Goal: Information Seeking & Learning: Learn about a topic

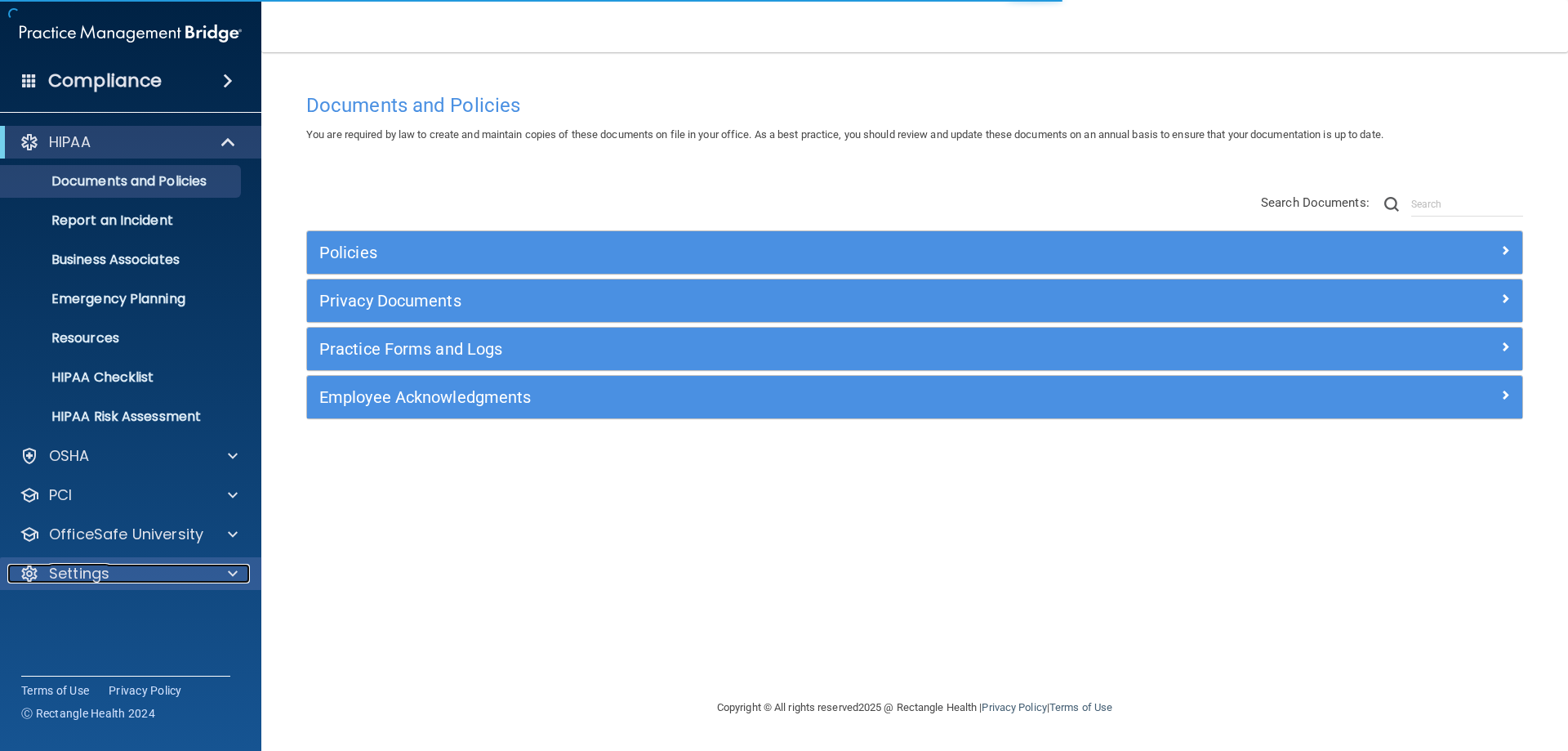
click at [81, 579] on p "Settings" at bounding box center [80, 574] width 61 height 20
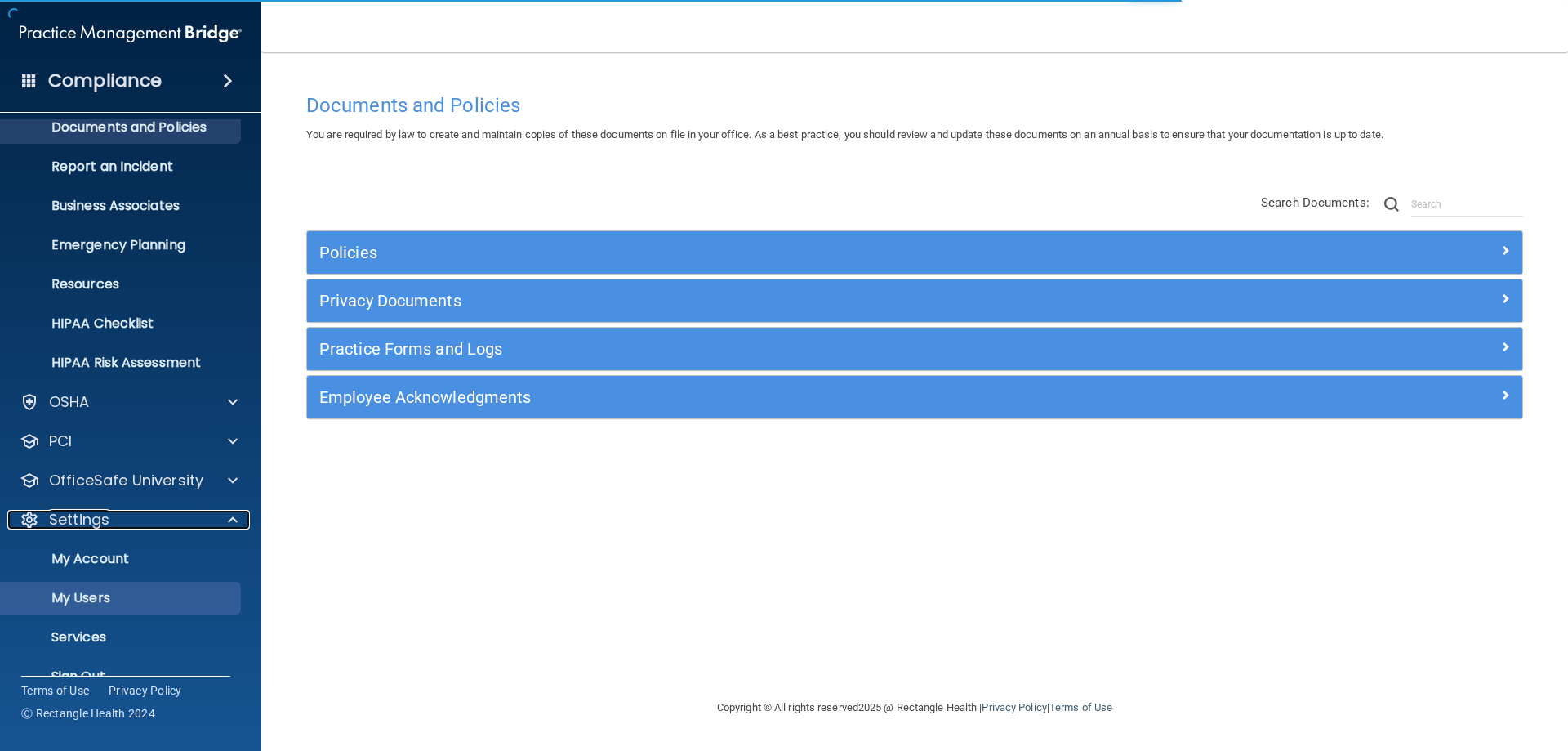
scroll to position [85, 0]
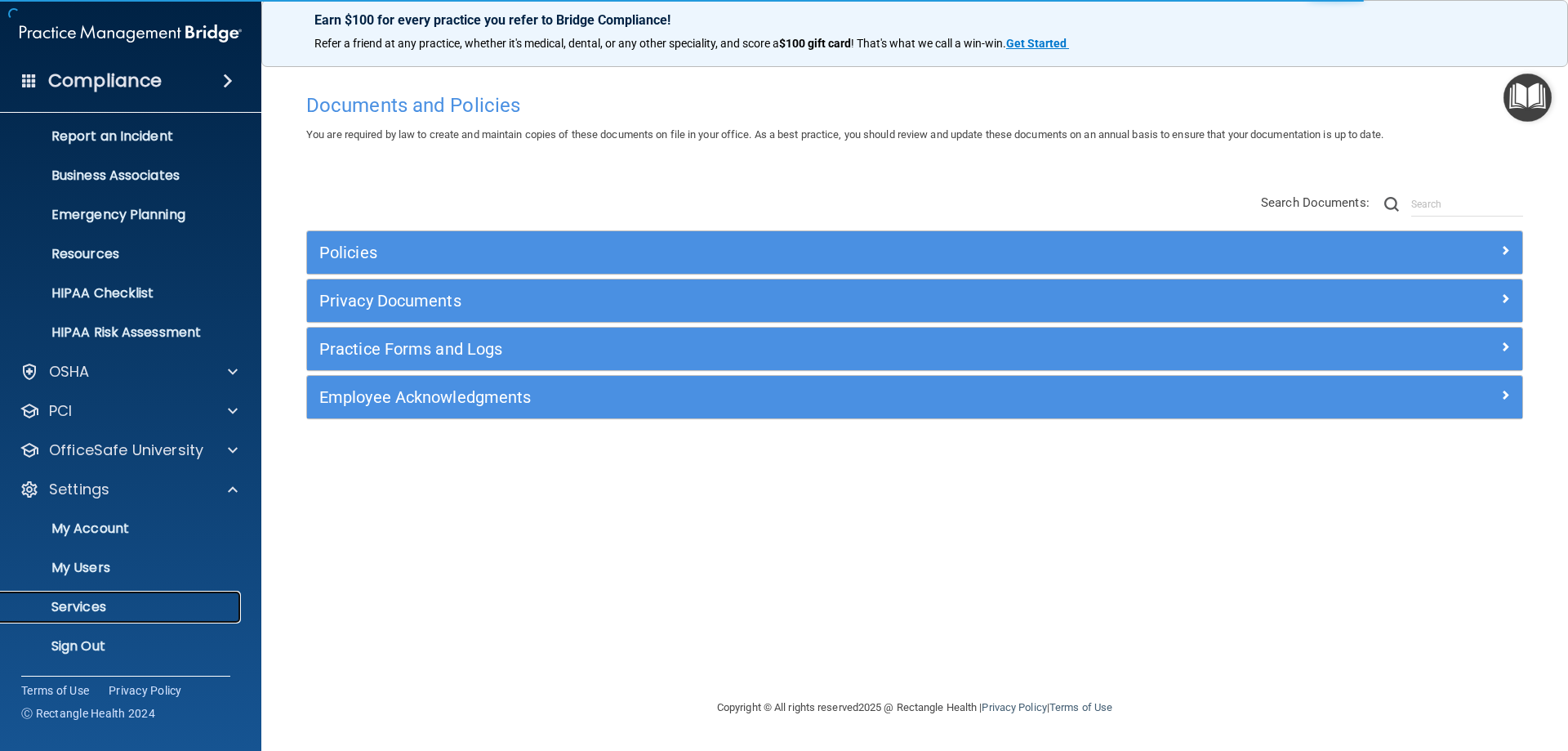
click at [107, 607] on p "Services" at bounding box center [122, 607] width 223 height 17
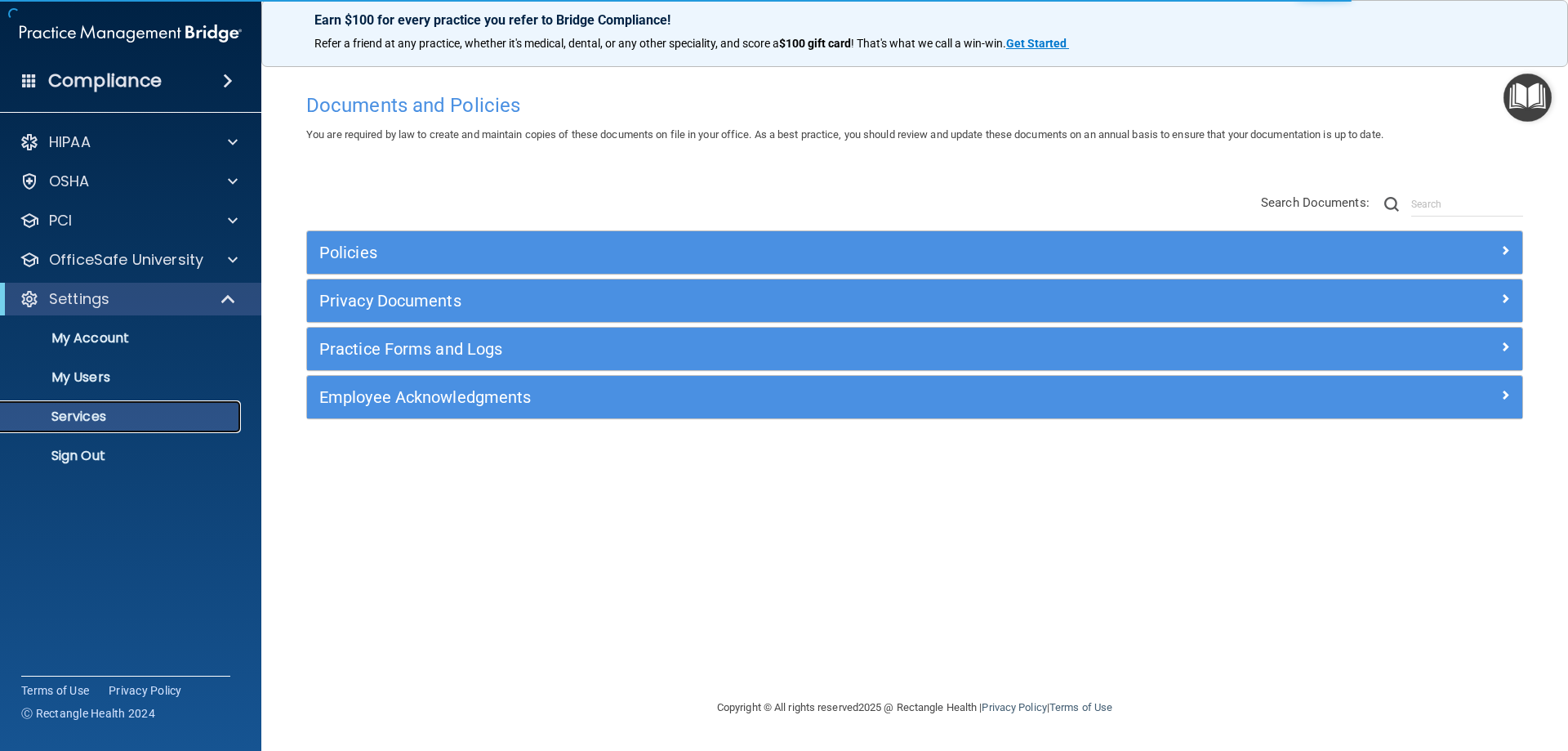
click at [148, 415] on p "Services" at bounding box center [122, 417] width 223 height 17
click at [84, 370] on p "My Users" at bounding box center [122, 377] width 223 height 17
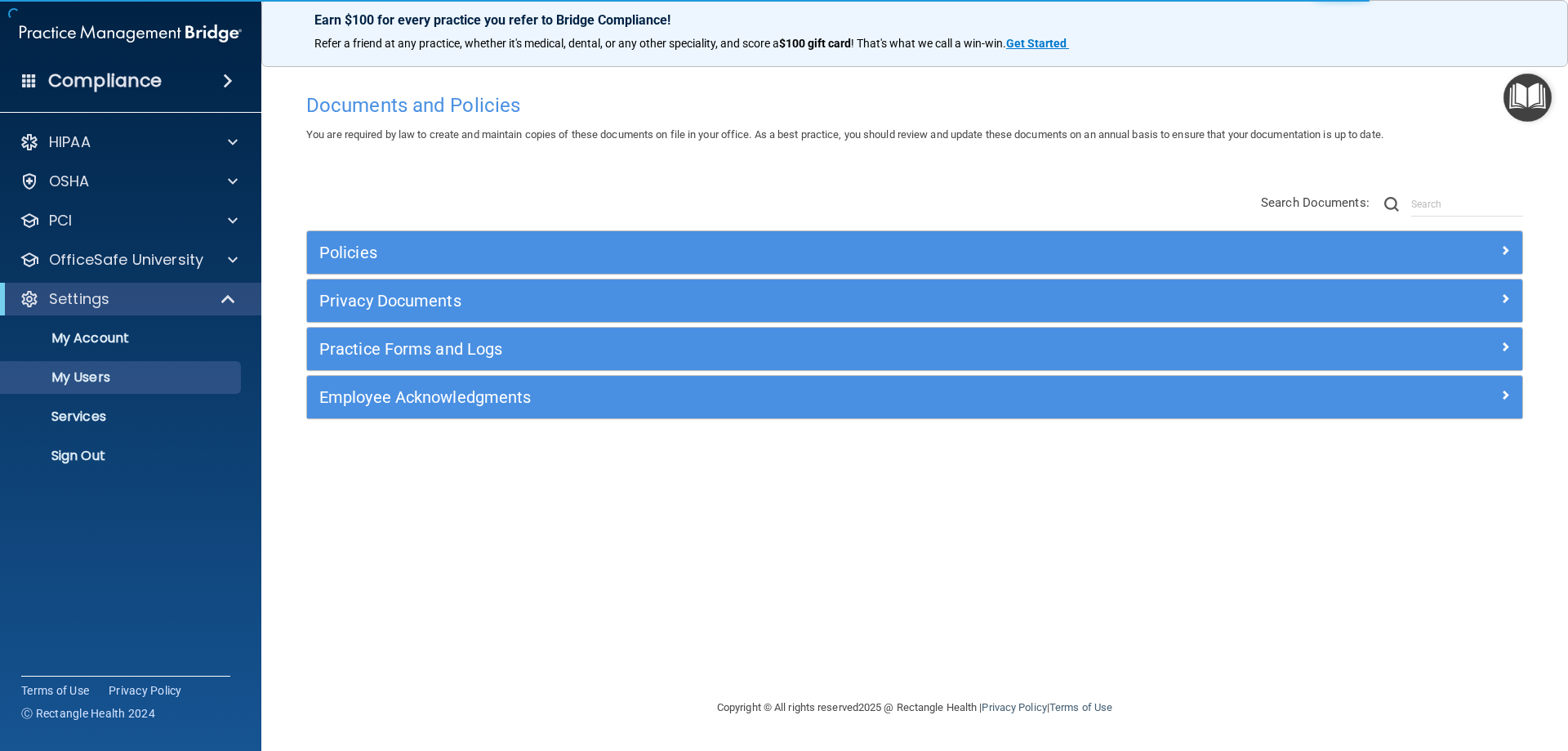
select select "20"
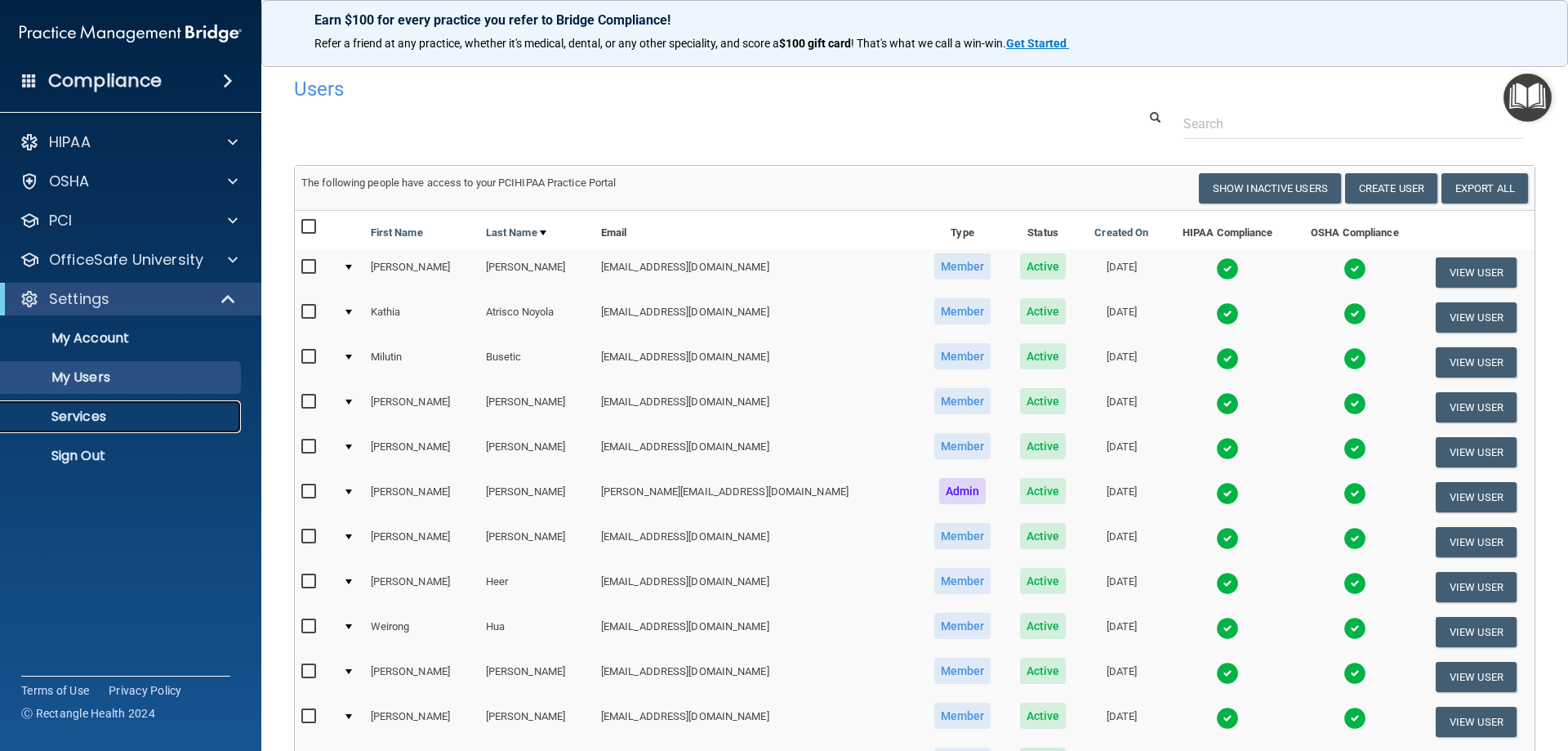
click at [79, 417] on p "Services" at bounding box center [122, 417] width 223 height 17
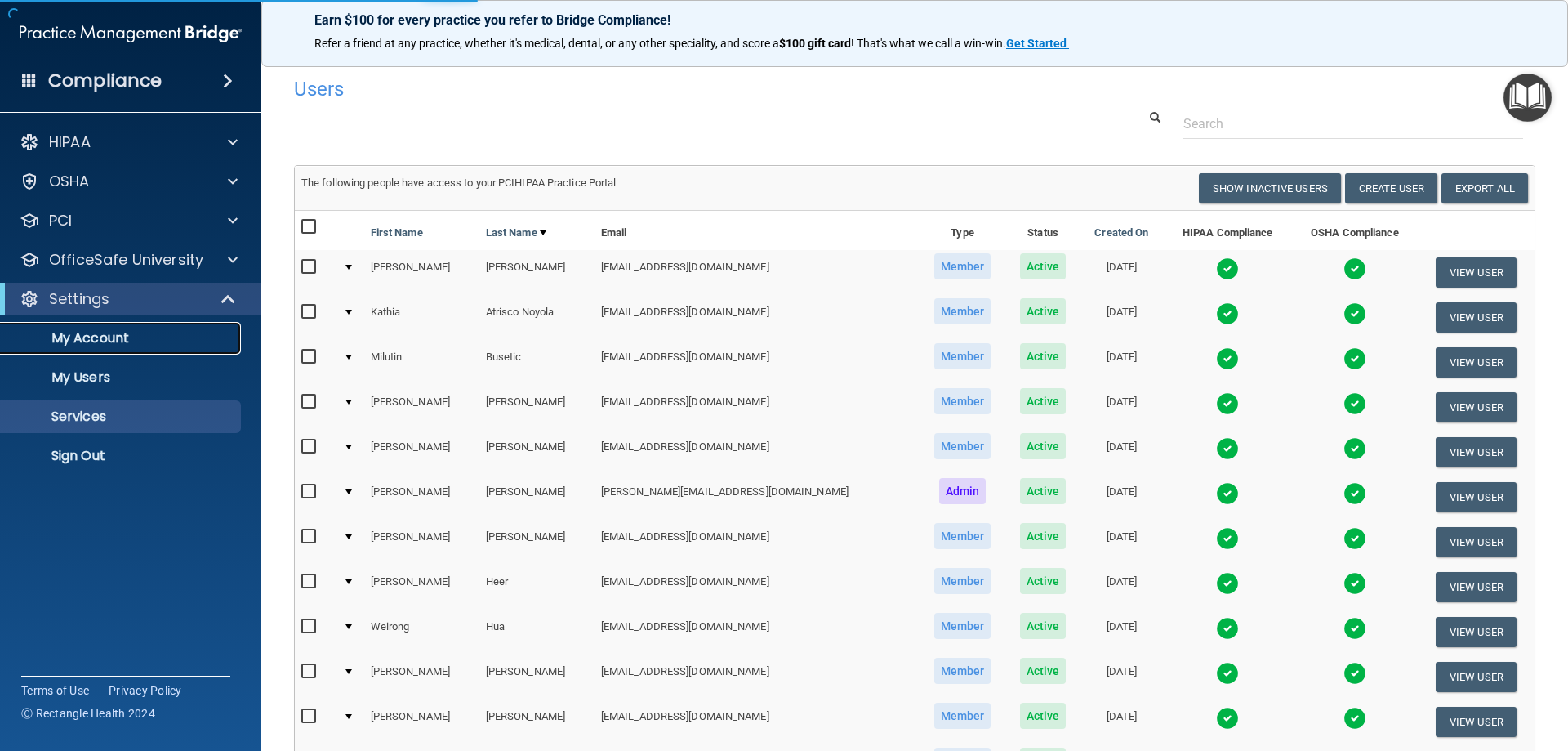
click at [107, 332] on p "My Account" at bounding box center [122, 338] width 223 height 17
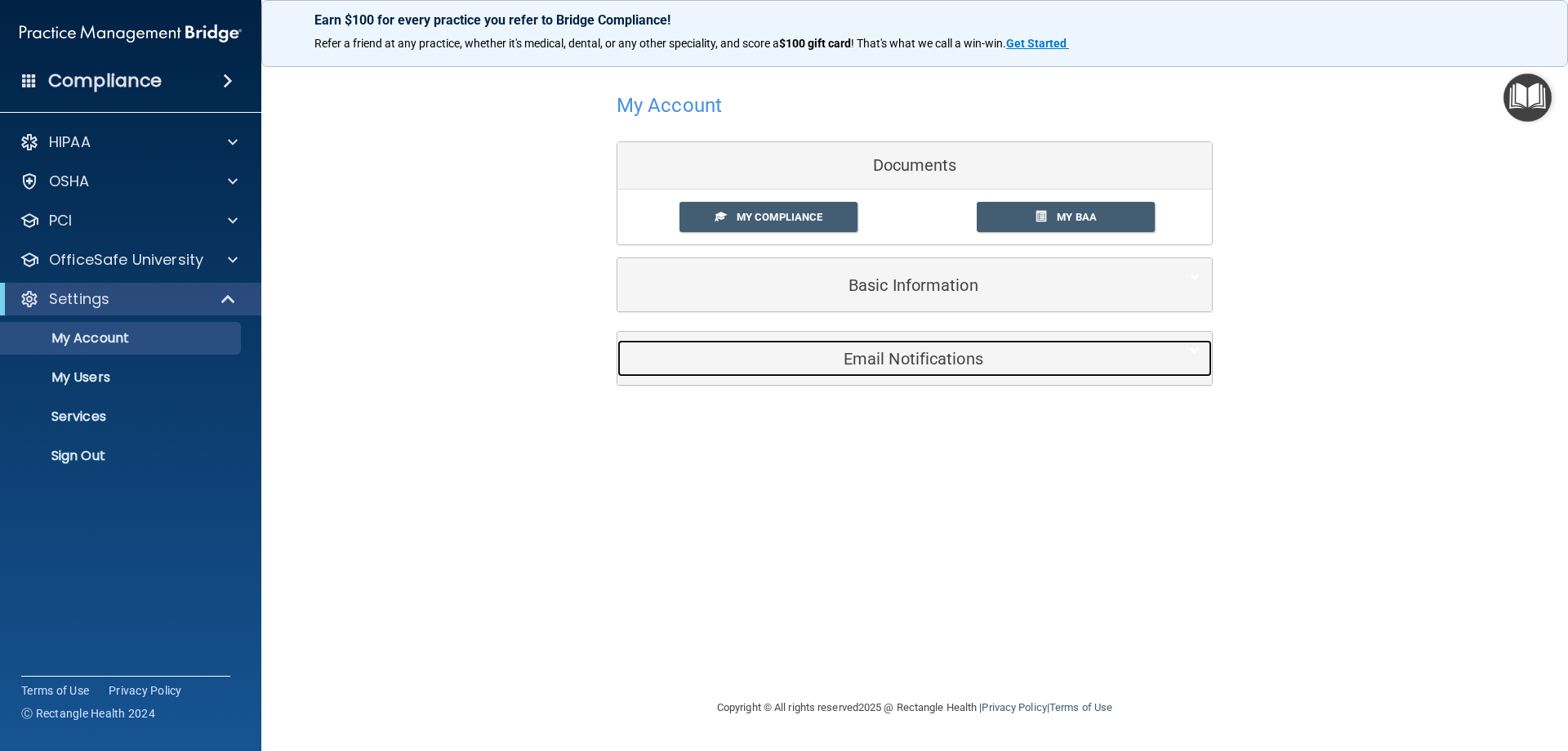
click at [838, 363] on h5 "Email Notifications" at bounding box center [890, 359] width 521 height 18
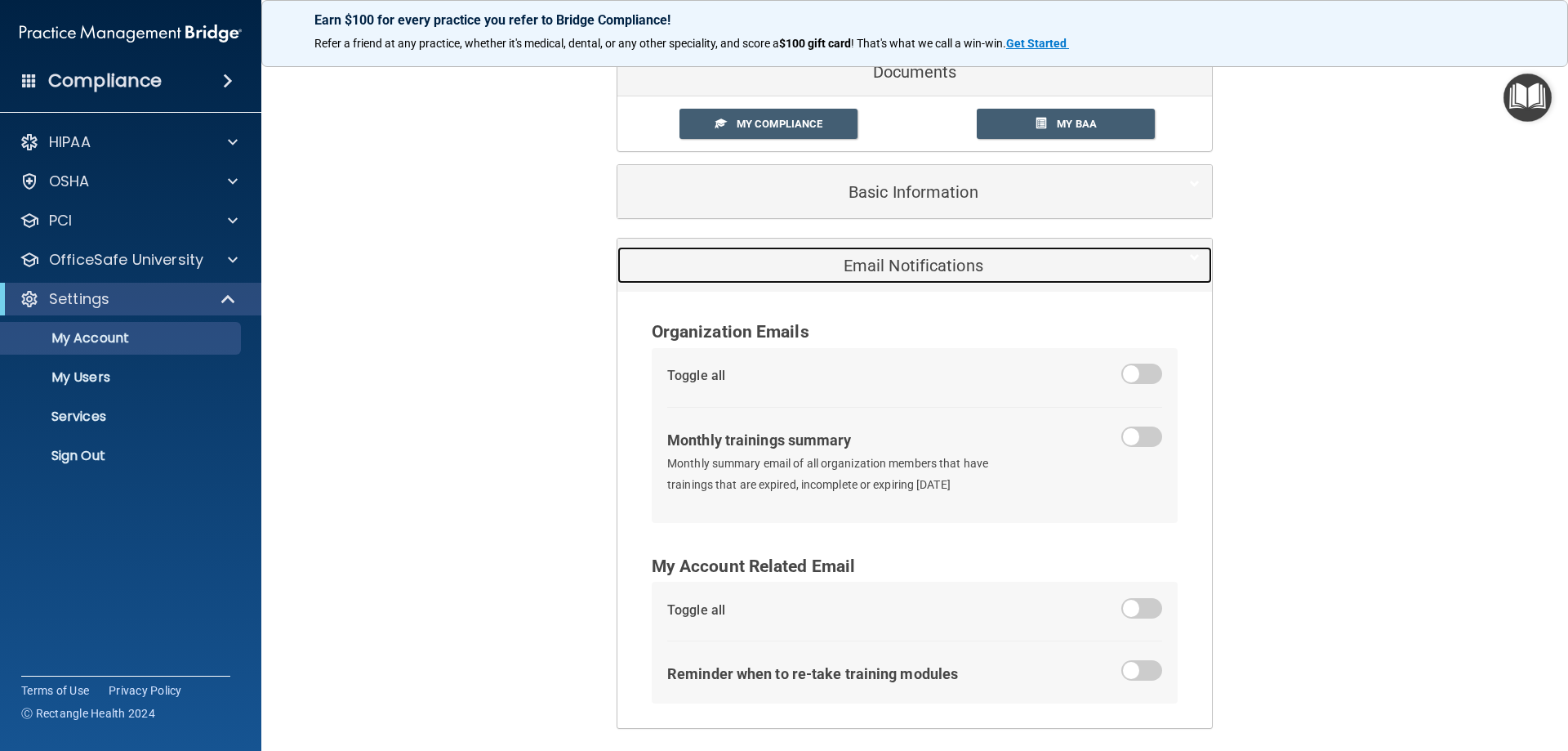
scroll to position [155, 0]
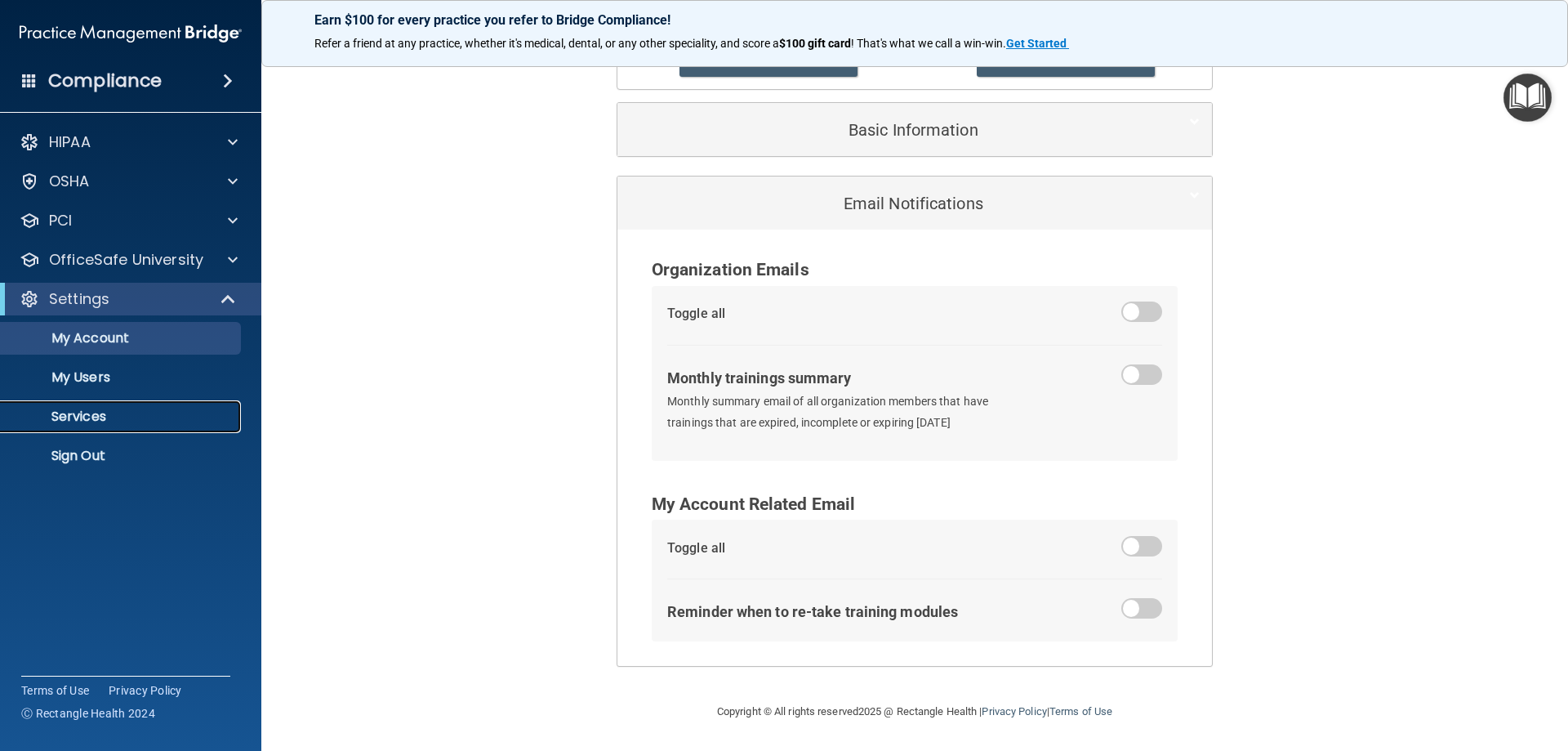
click at [73, 414] on p "Services" at bounding box center [122, 417] width 223 height 17
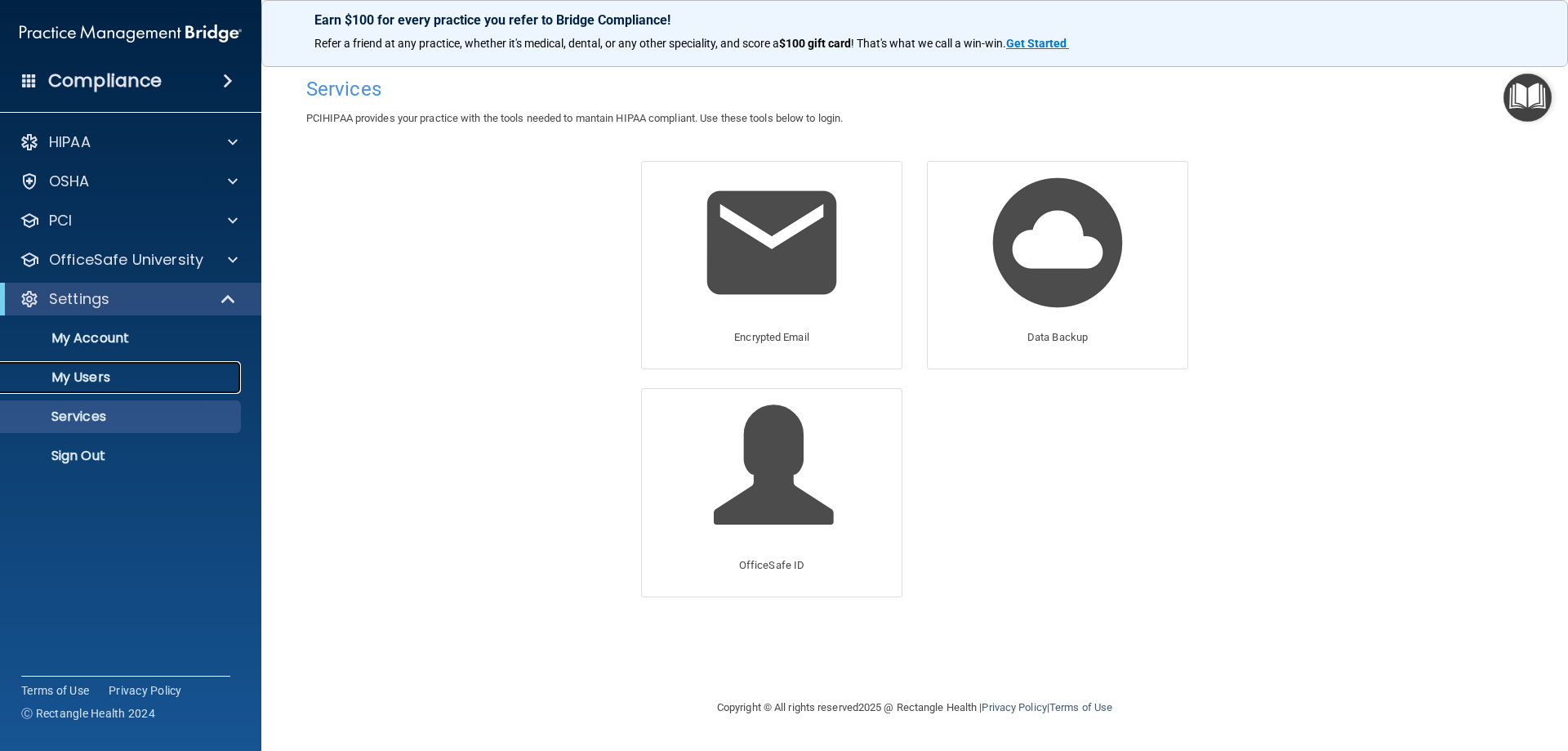
click at [114, 379] on p "My Users" at bounding box center [122, 377] width 223 height 17
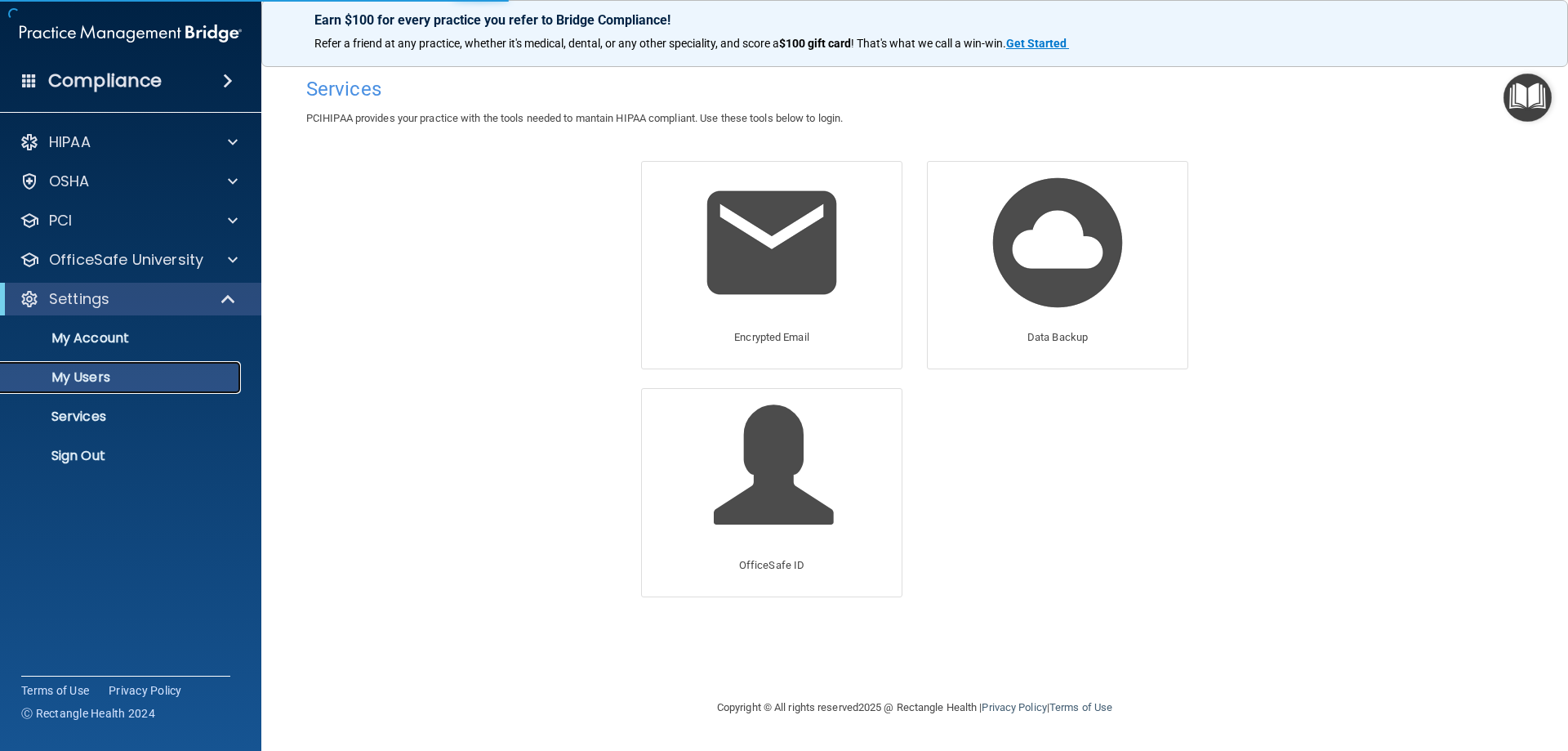
click at [117, 371] on p "My Users" at bounding box center [122, 377] width 223 height 17
select select "20"
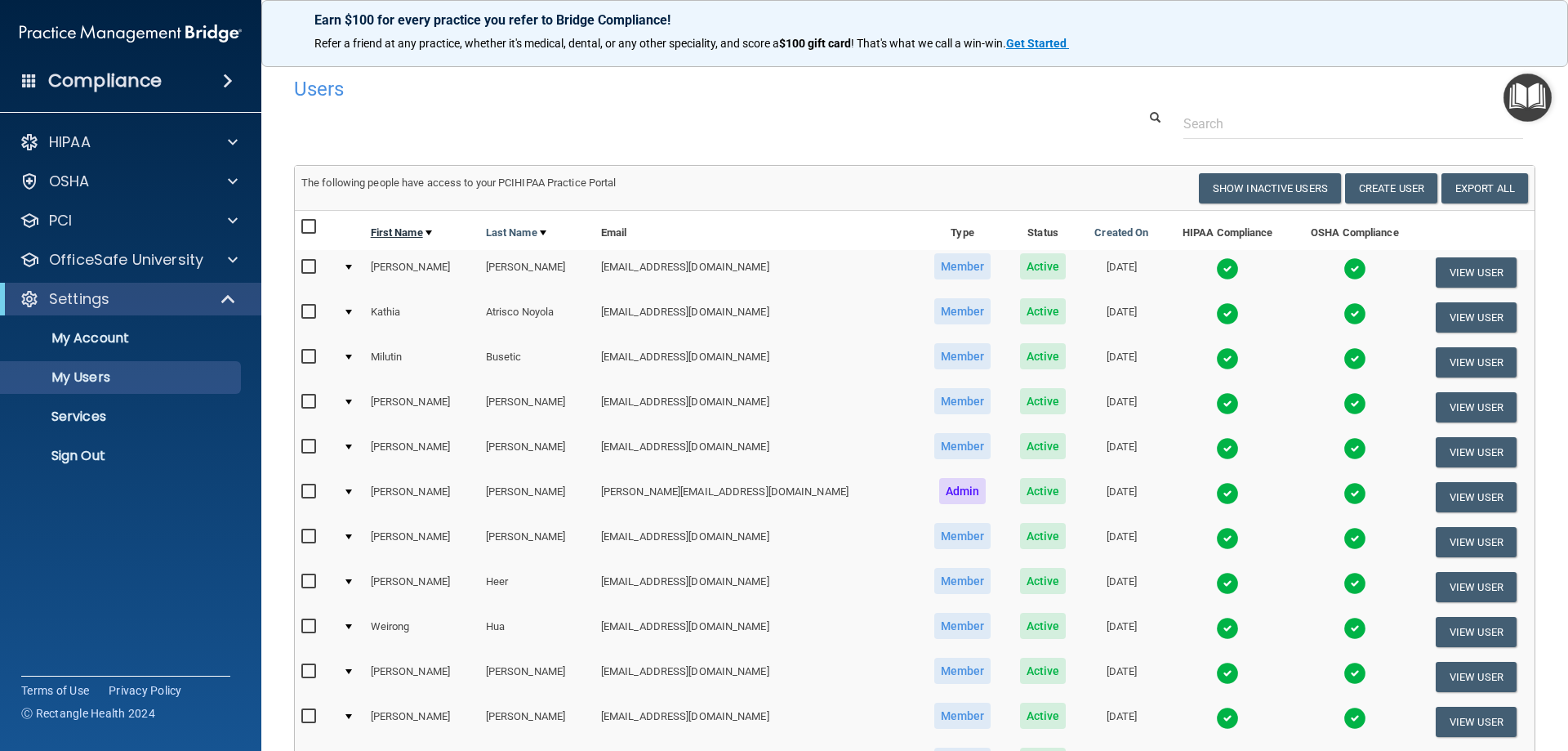
click at [420, 235] on link "First Name" at bounding box center [401, 233] width 61 height 20
click at [418, 235] on link "First Name" at bounding box center [401, 233] width 61 height 20
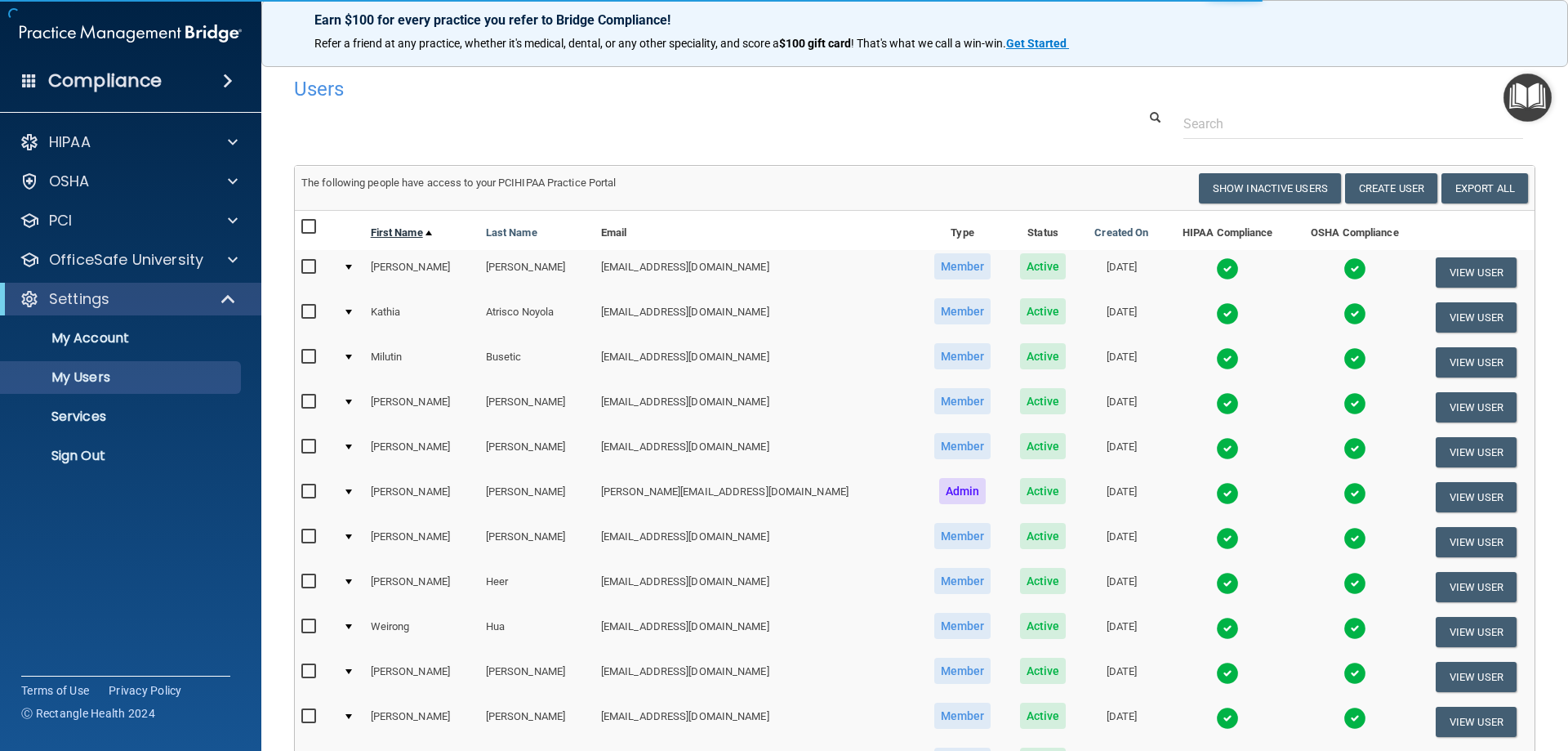
select select "20"
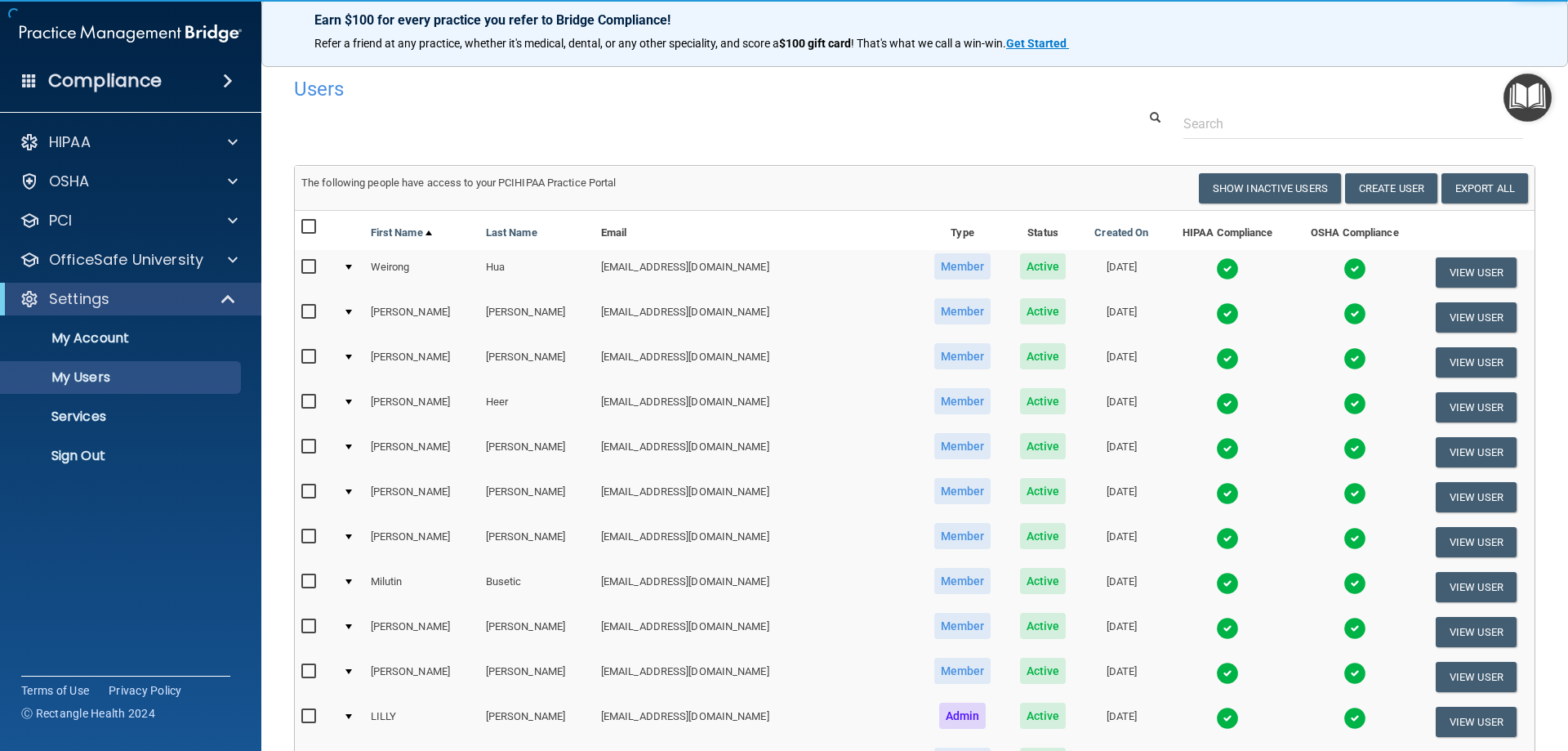
click at [418, 235] on link "First Name" at bounding box center [401, 233] width 61 height 20
select select "20"
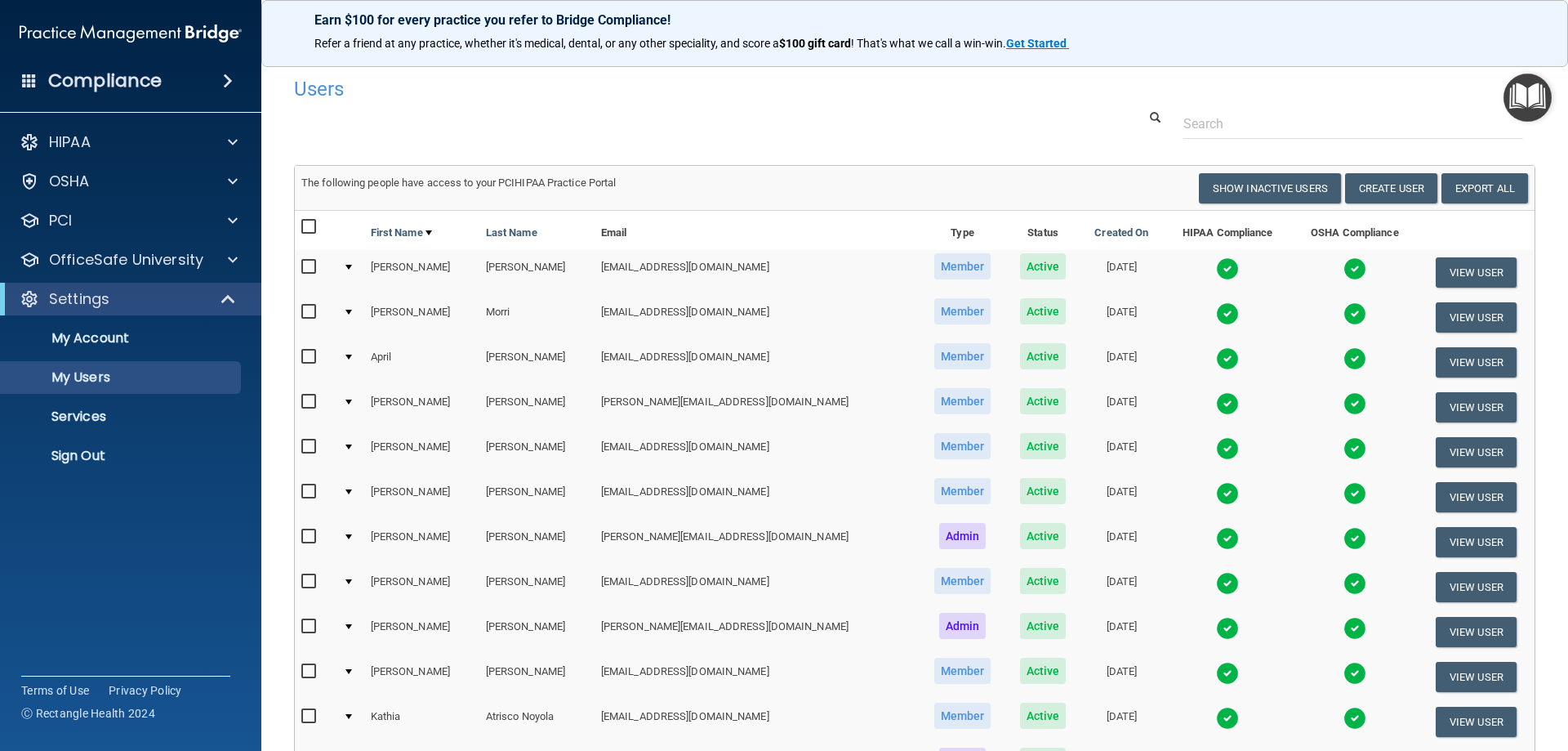
click at [391, 406] on td "Briana" at bounding box center [421, 408] width 115 height 45
click at [312, 403] on input "checkbox" at bounding box center [310, 401] width 19 height 13
checkbox input "true"
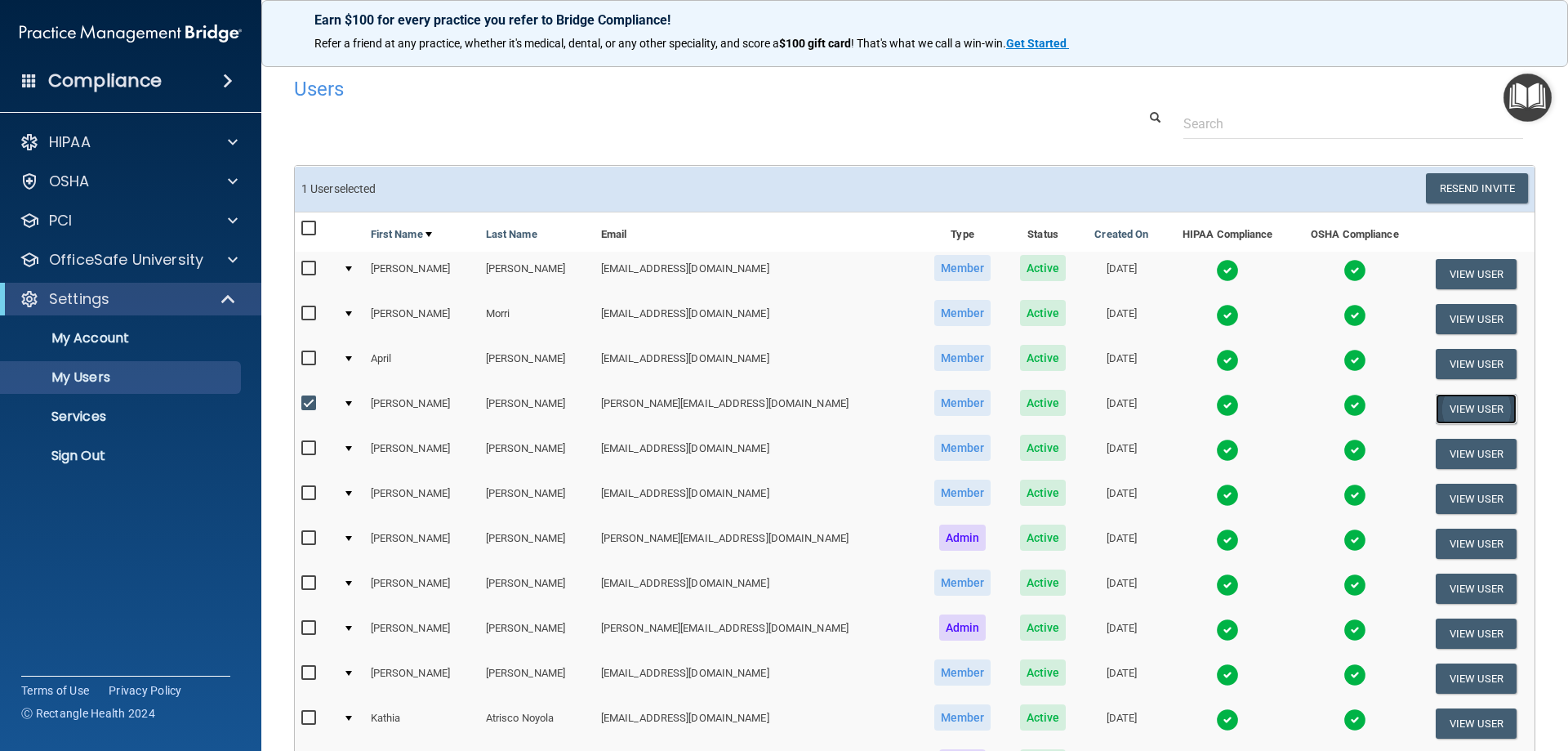
click at [1458, 414] on button "View User" at bounding box center [1477, 409] width 81 height 30
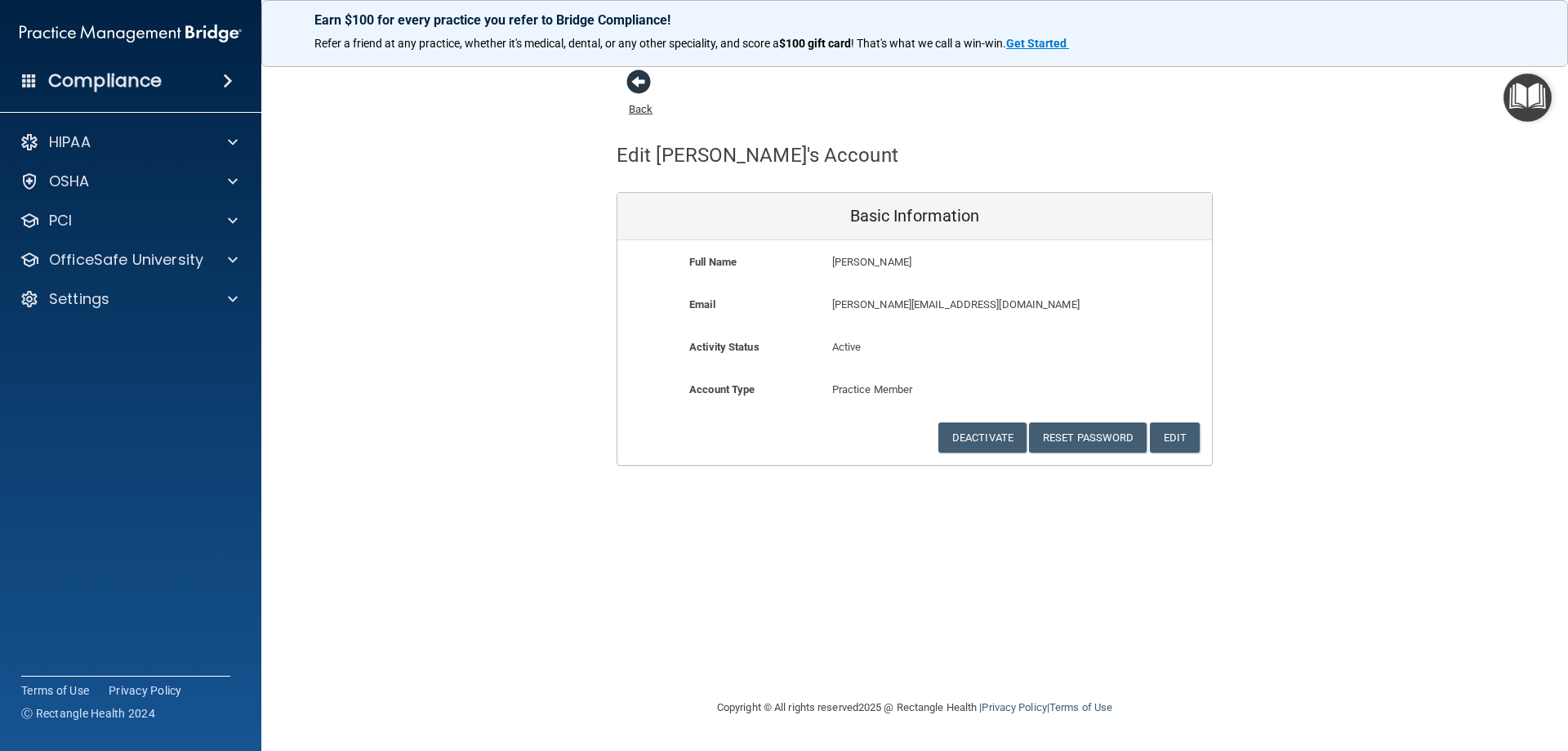
click at [642, 111] on link "Back" at bounding box center [641, 99] width 24 height 31
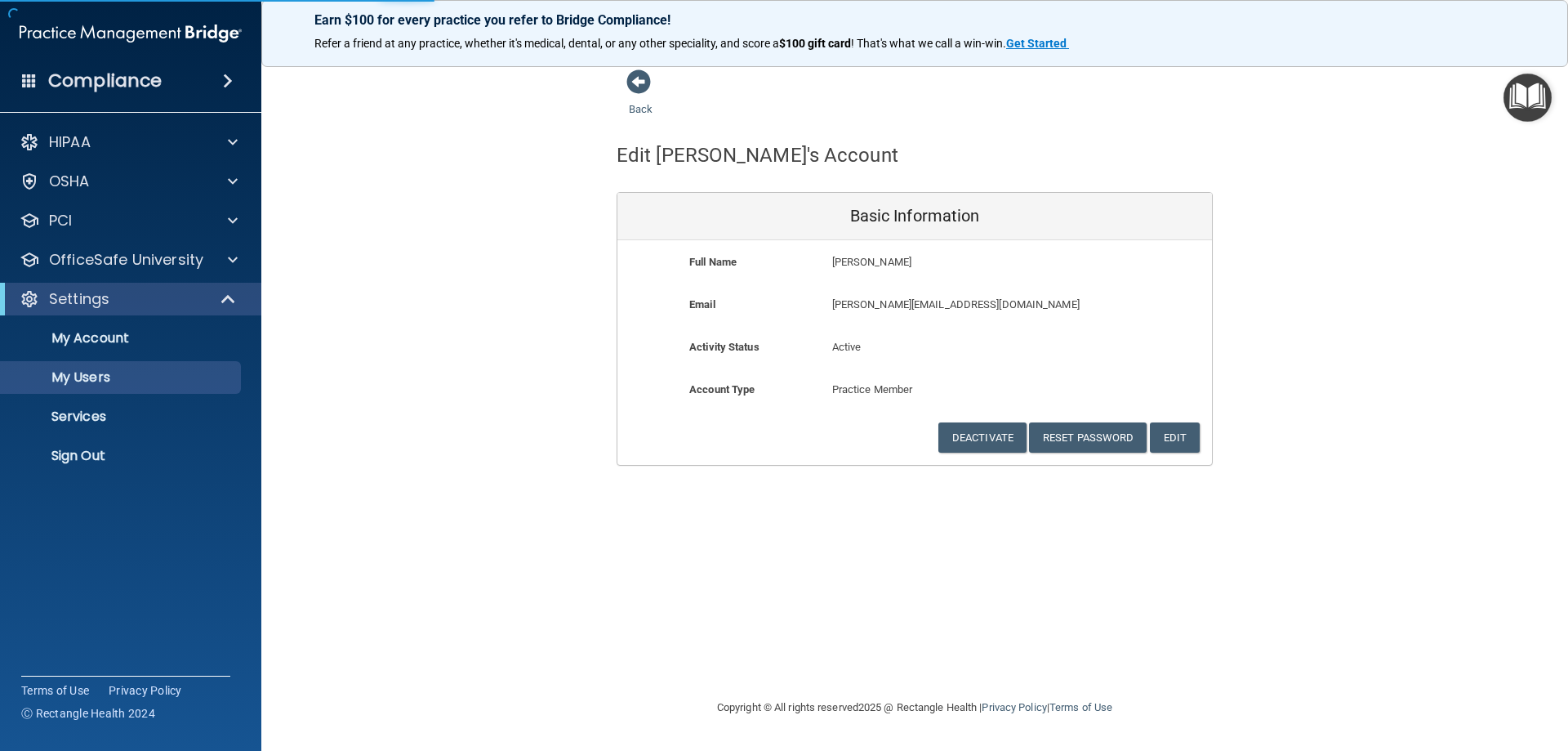
select select "20"
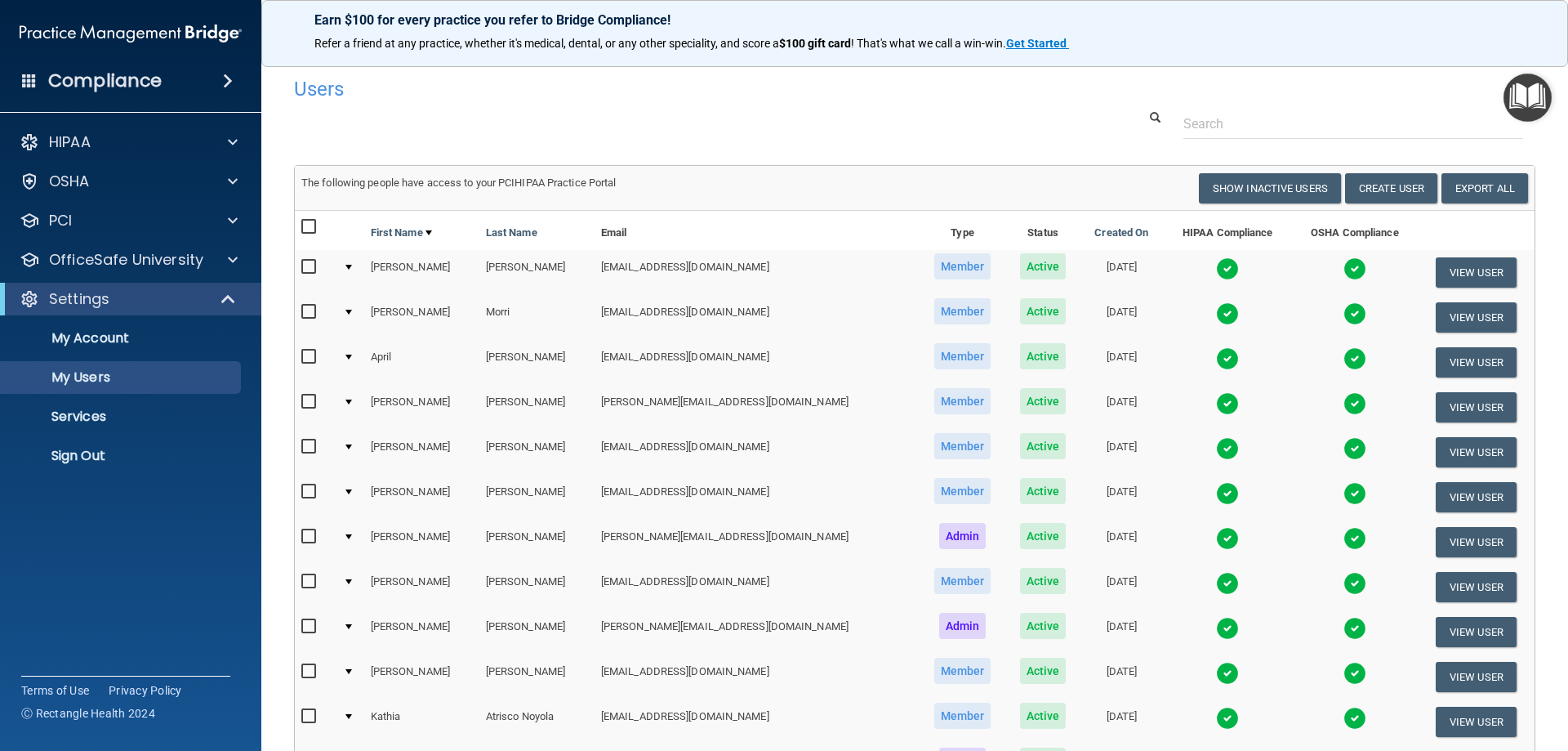
click at [352, 405] on td at bounding box center [351, 408] width 28 height 45
click at [352, 402] on div at bounding box center [349, 402] width 7 height 5
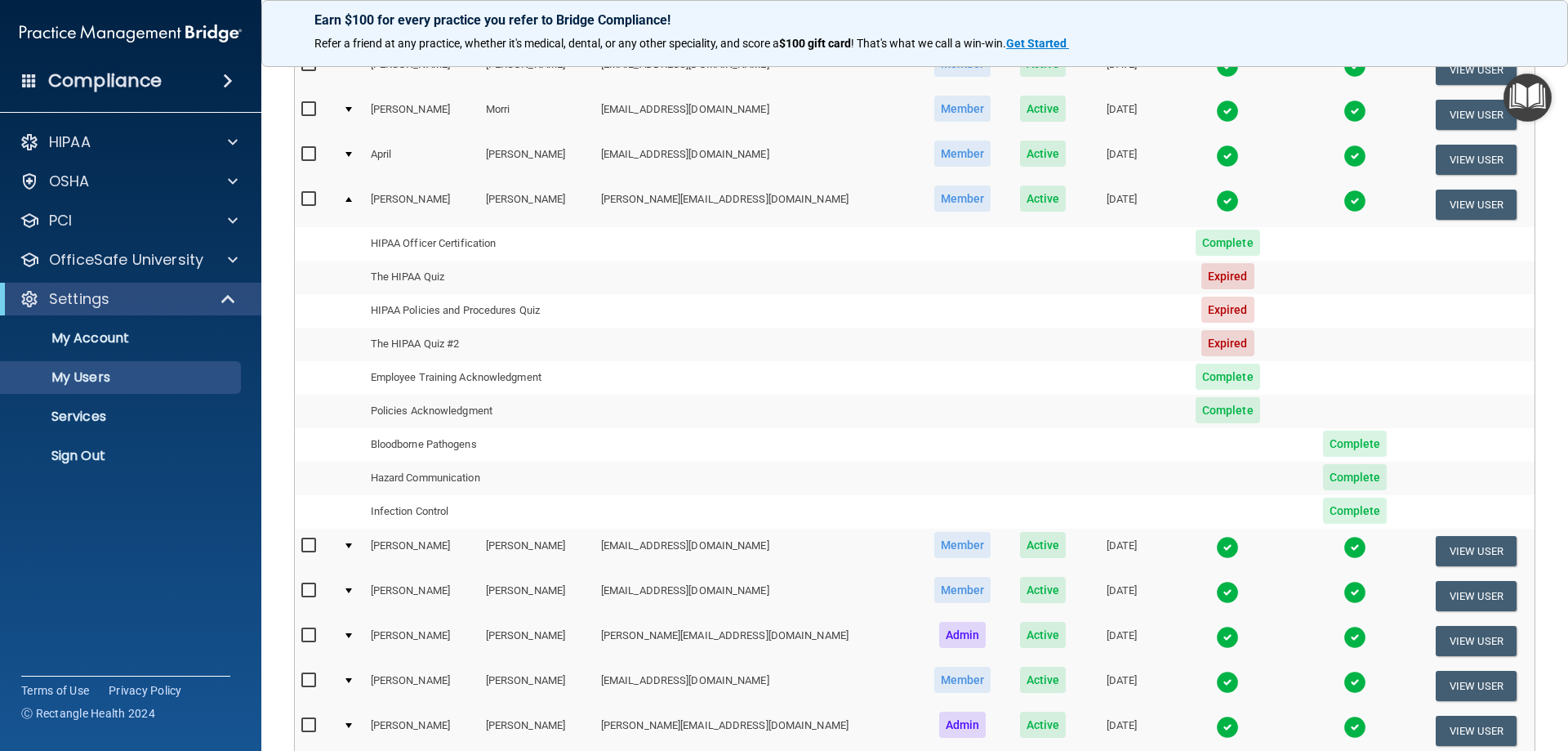
scroll to position [163, 0]
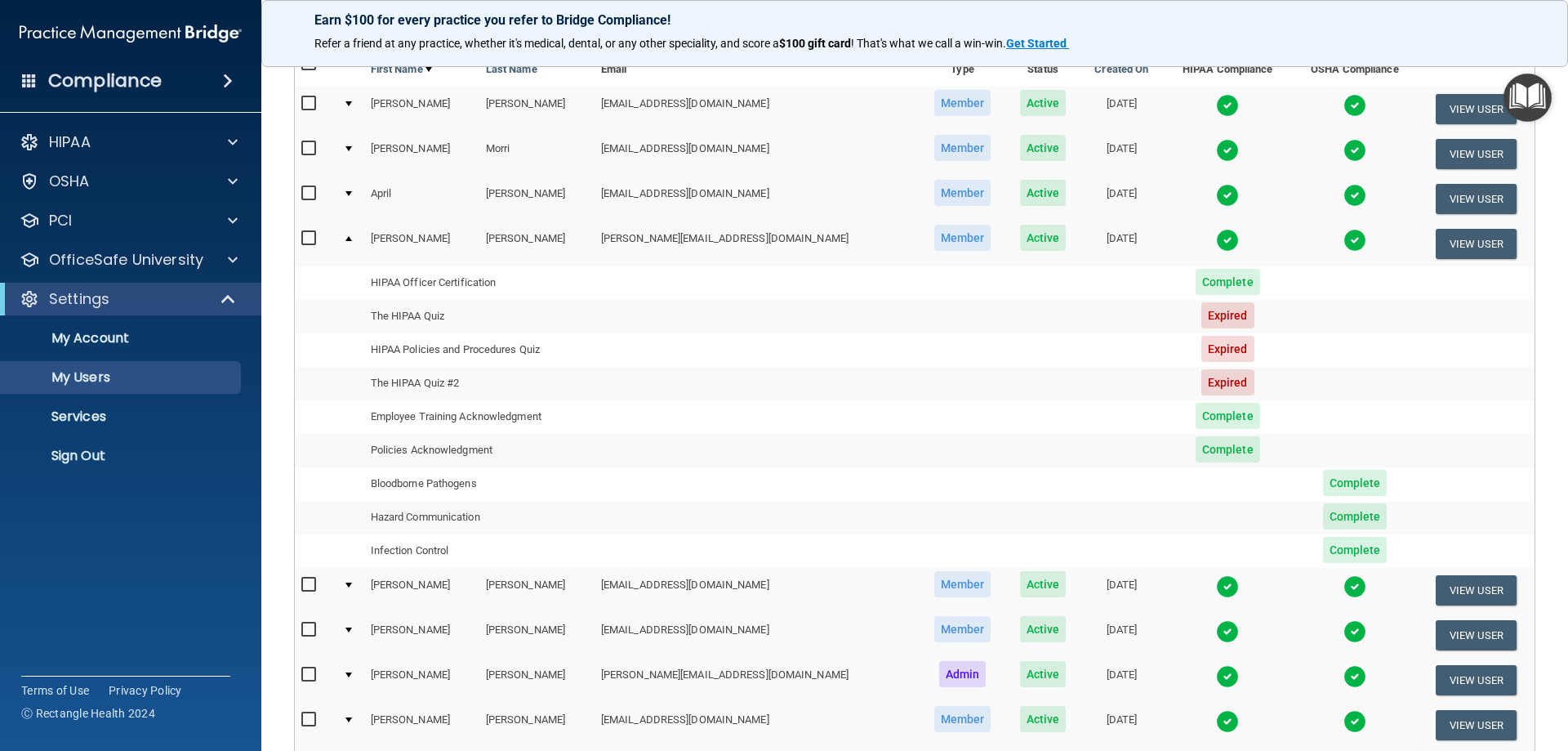
click at [1200, 288] on span "Complete" at bounding box center [1228, 282] width 65 height 27
click at [415, 318] on td "The HIPAA Quiz" at bounding box center [479, 317] width 230 height 33
click at [422, 314] on td "The HIPAA Quiz" at bounding box center [479, 317] width 230 height 33
click at [1323, 551] on span "Complete" at bounding box center [1356, 549] width 65 height 27
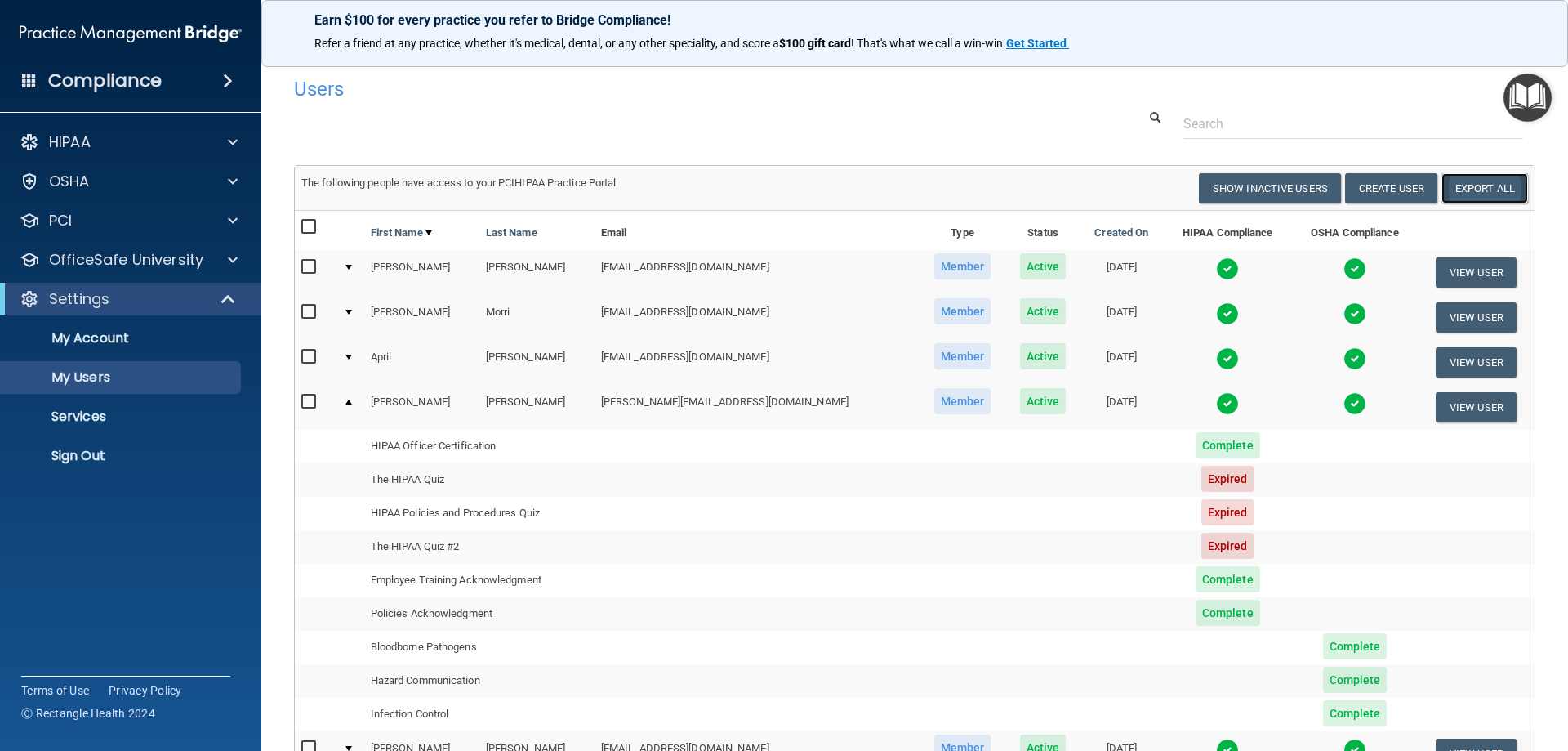
click at [1484, 194] on link "Export All" at bounding box center [1485, 188] width 86 height 30
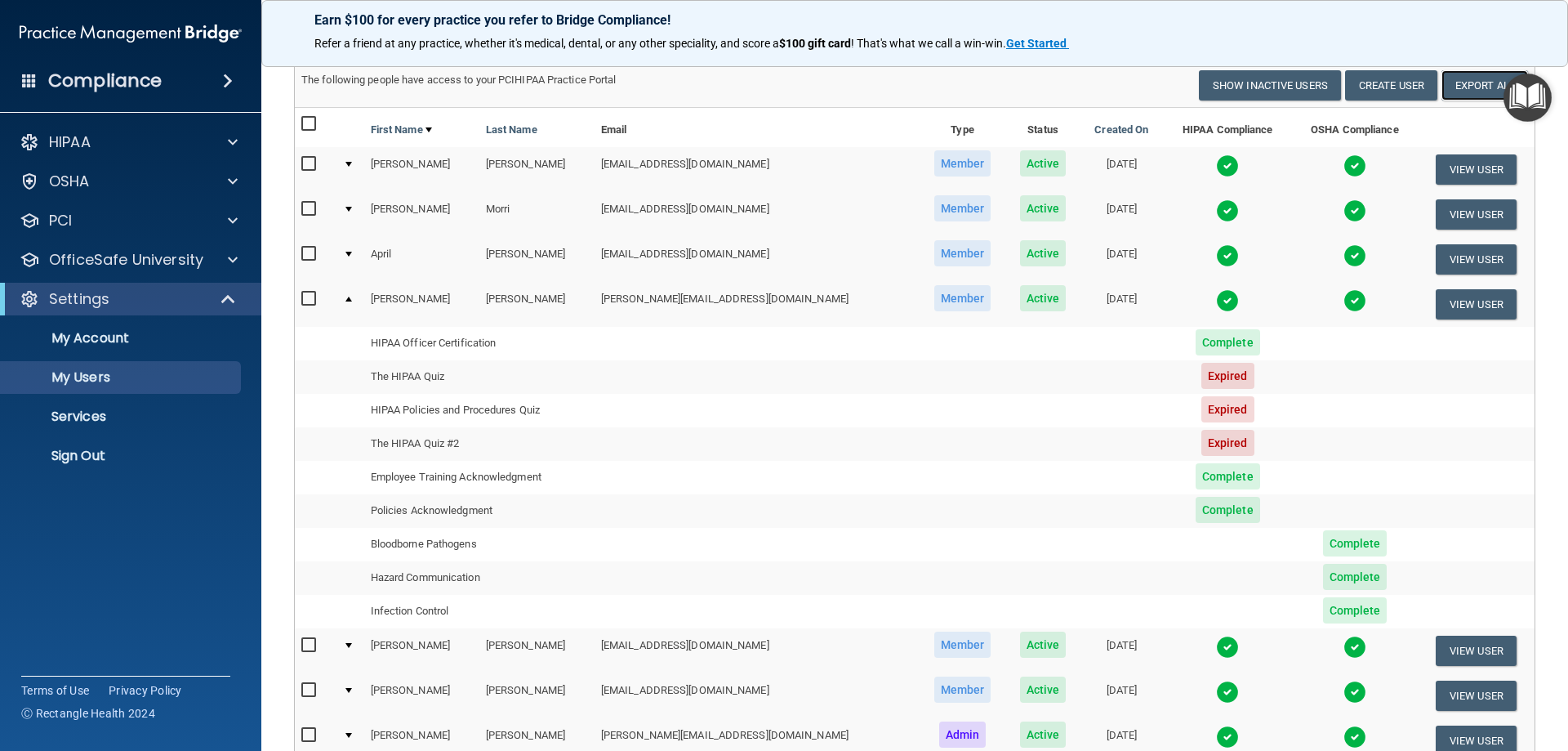
scroll to position [163, 0]
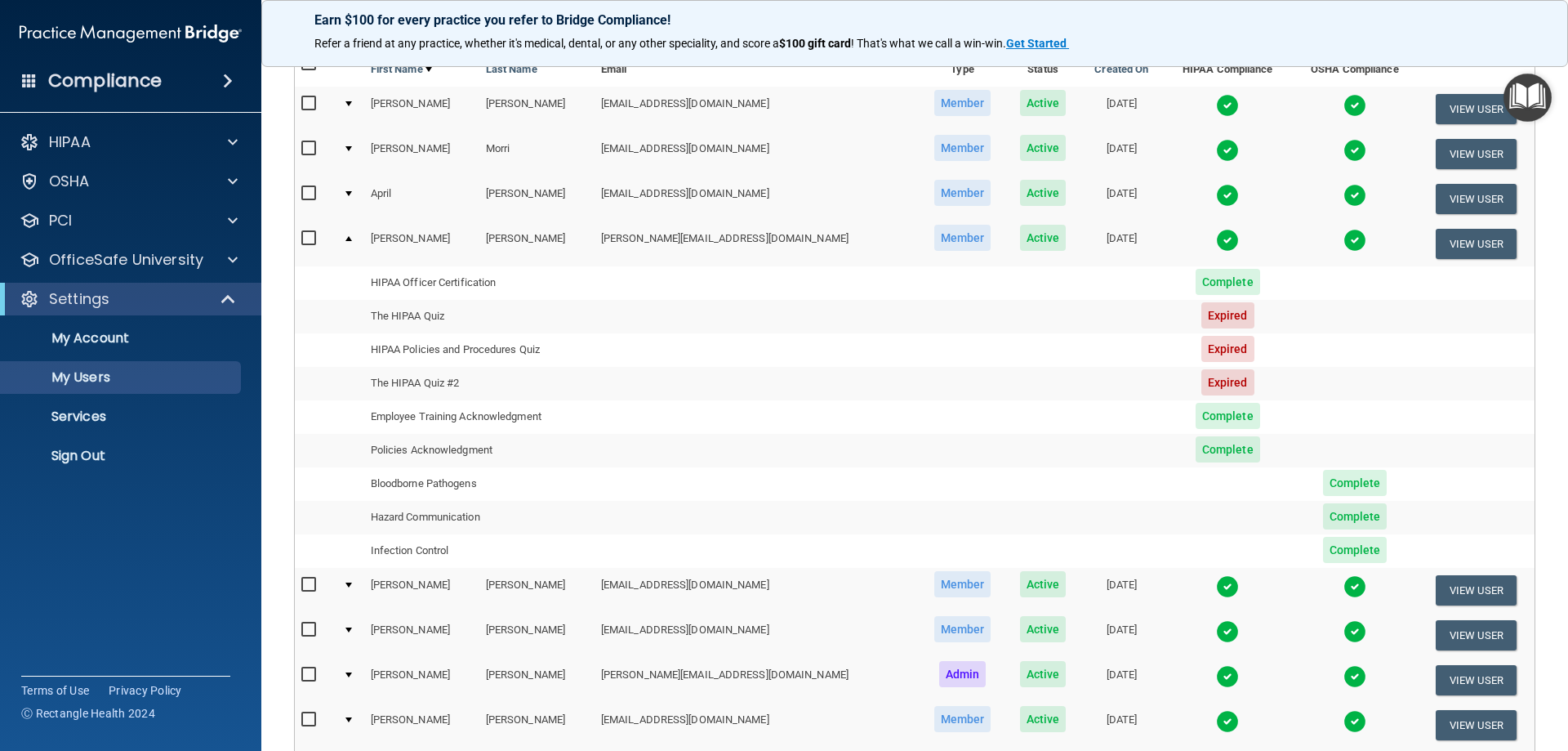
click at [420, 278] on td "HIPAA Officer Certification" at bounding box center [479, 283] width 230 height 33
click at [398, 316] on td "The HIPAA Quiz" at bounding box center [479, 317] width 230 height 33
click at [418, 342] on td "HIPAA Policies and Procedures Quiz" at bounding box center [479, 350] width 230 height 33
click at [403, 412] on td "Employee Training Acknowledgment" at bounding box center [479, 417] width 230 height 33
click at [412, 486] on td "Bloodborne Pathogens" at bounding box center [479, 485] width 230 height 33
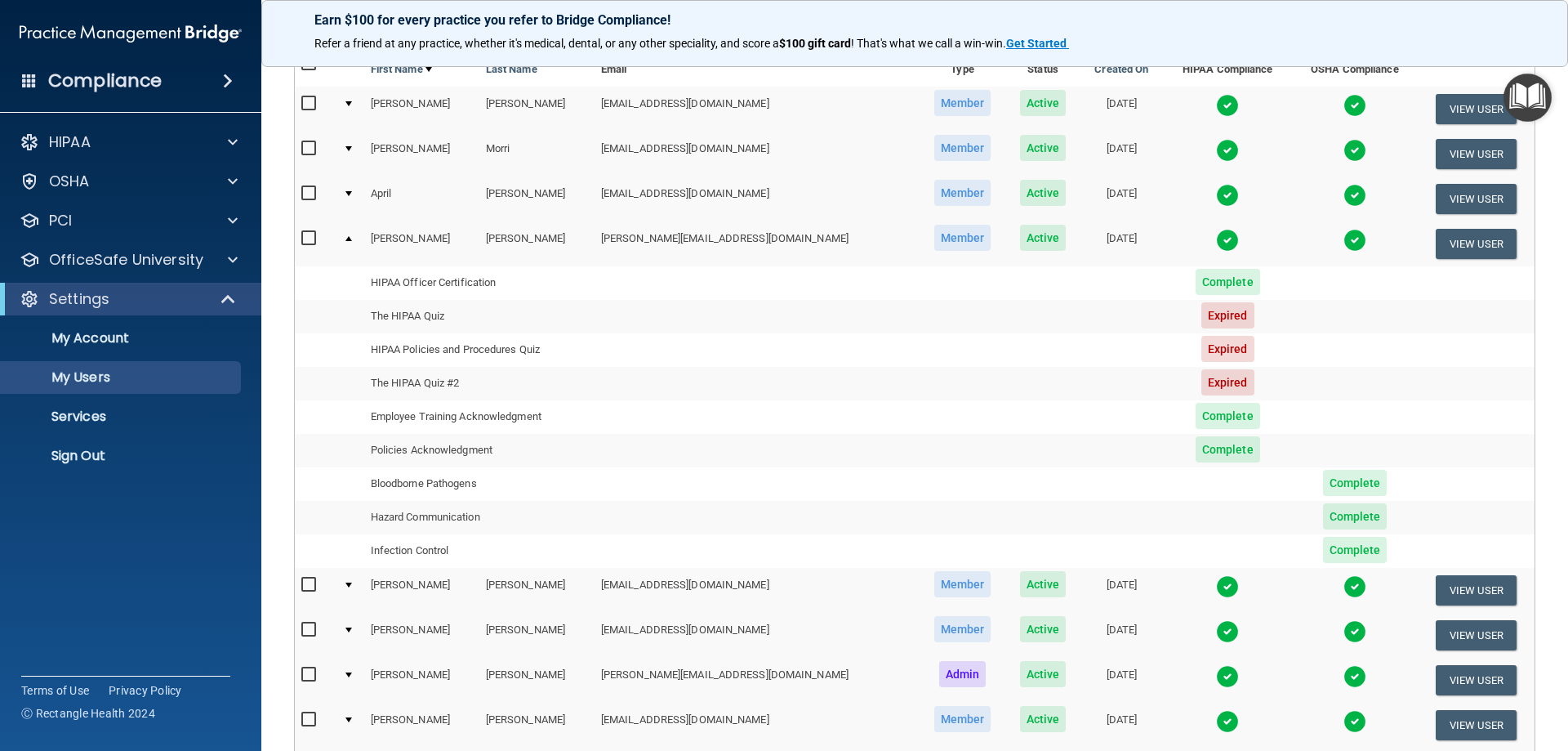
click at [934, 245] on span "Member" at bounding box center [963, 238] width 57 height 27
click at [1021, 238] on span "Active" at bounding box center [1043, 238] width 46 height 27
click at [382, 237] on td "Briana" at bounding box center [421, 243] width 115 height 44
click at [306, 238] on input "checkbox" at bounding box center [310, 238] width 19 height 13
checkbox input "true"
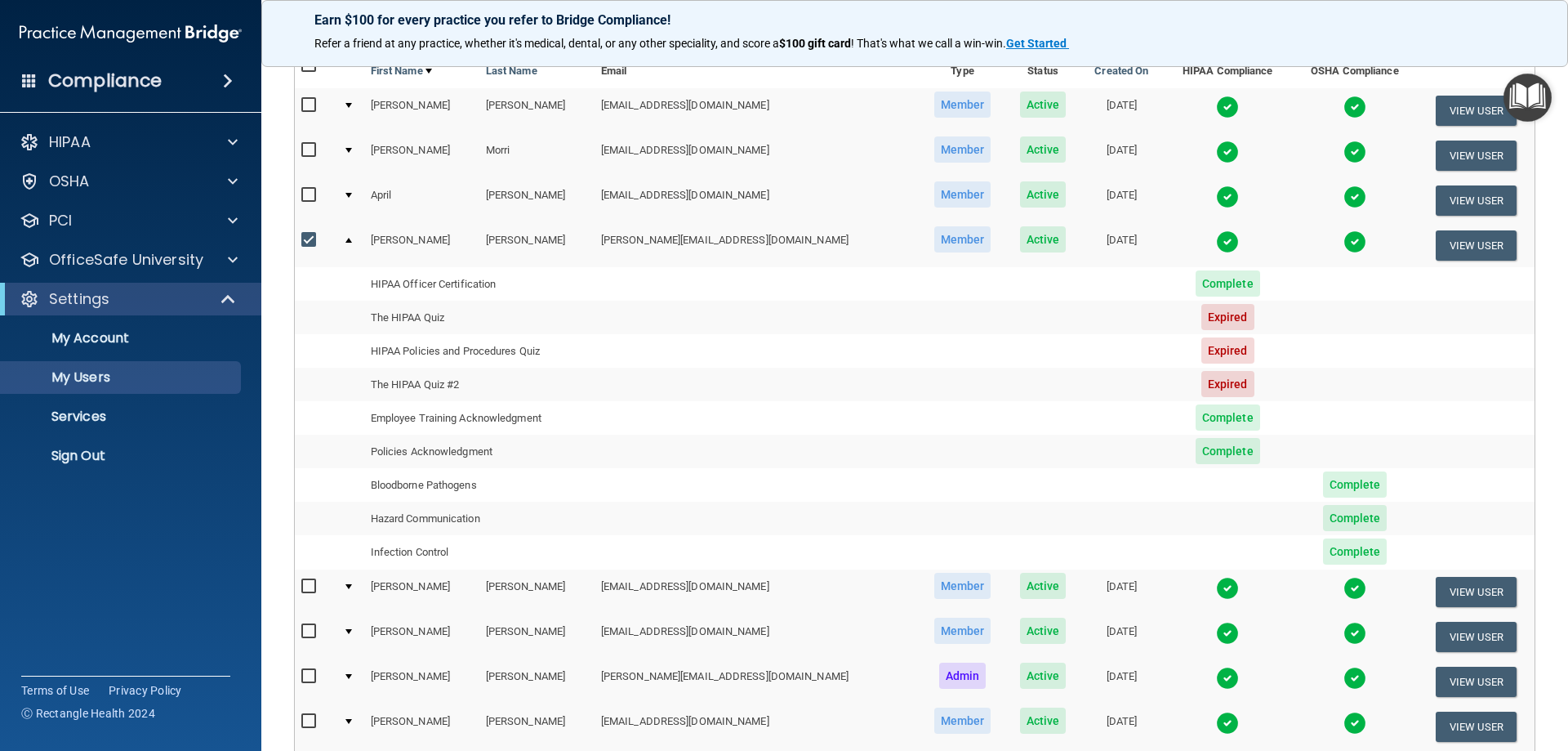
scroll to position [165, 0]
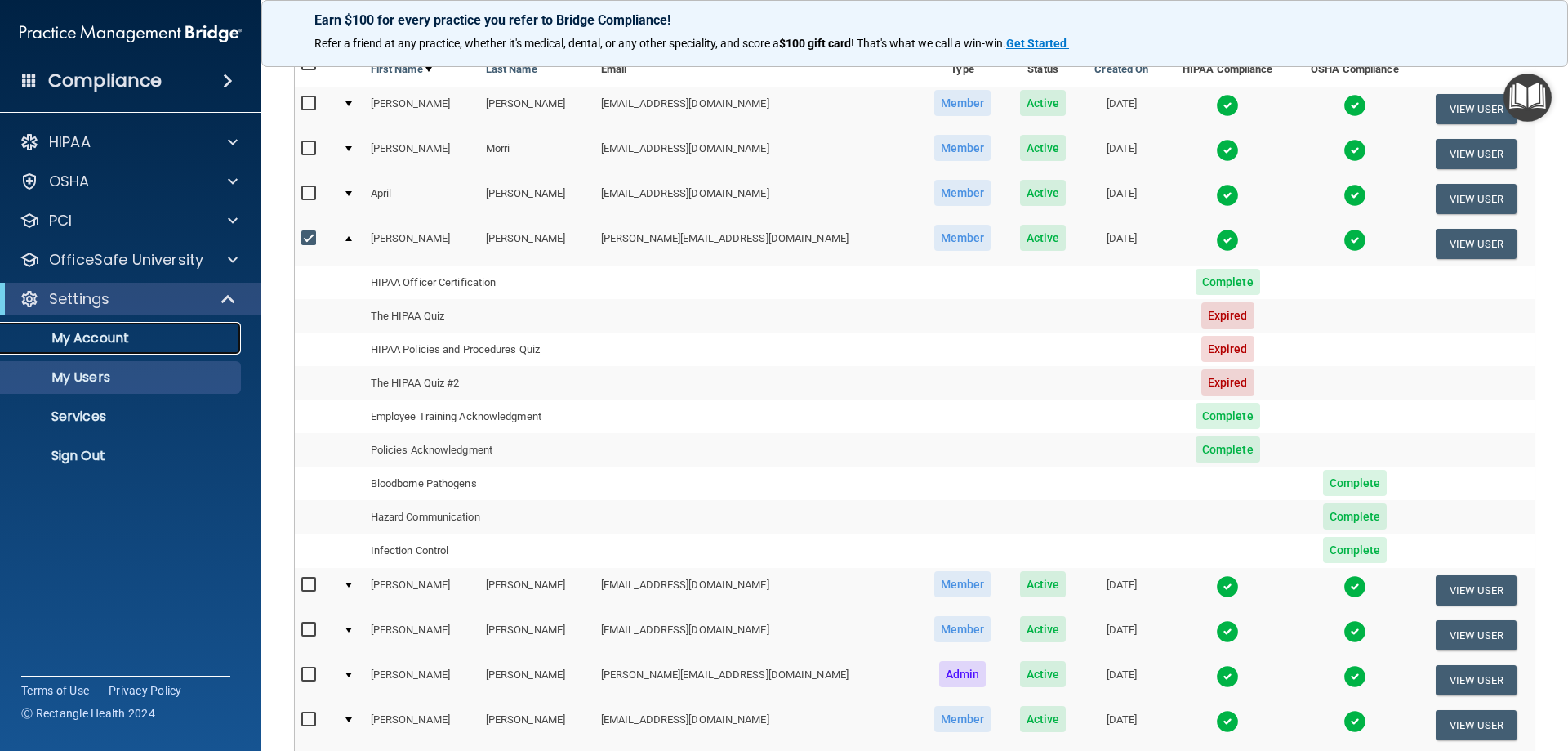
click at [123, 338] on p "My Account" at bounding box center [122, 338] width 223 height 17
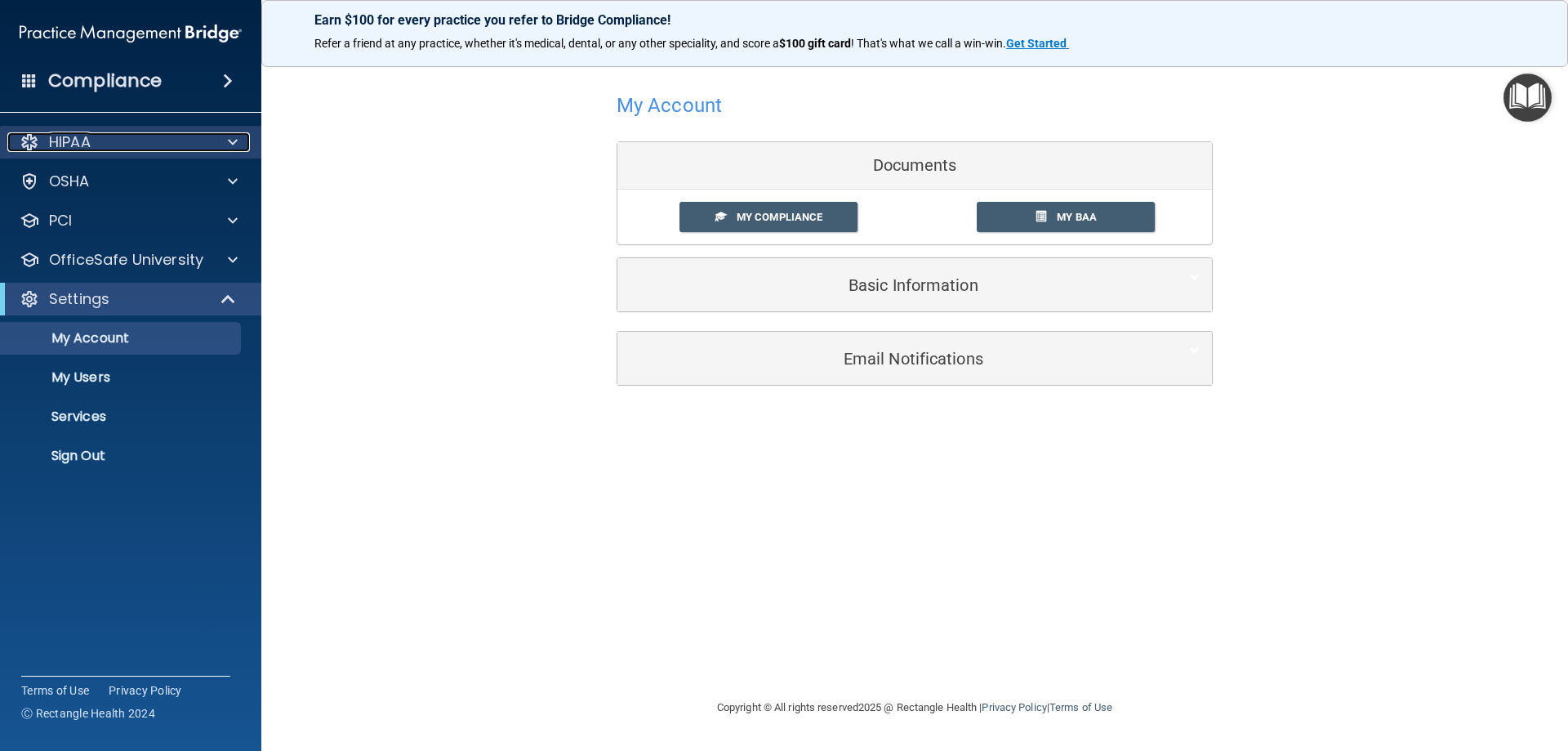
click at [59, 144] on p "HIPAA" at bounding box center [70, 143] width 41 height 20
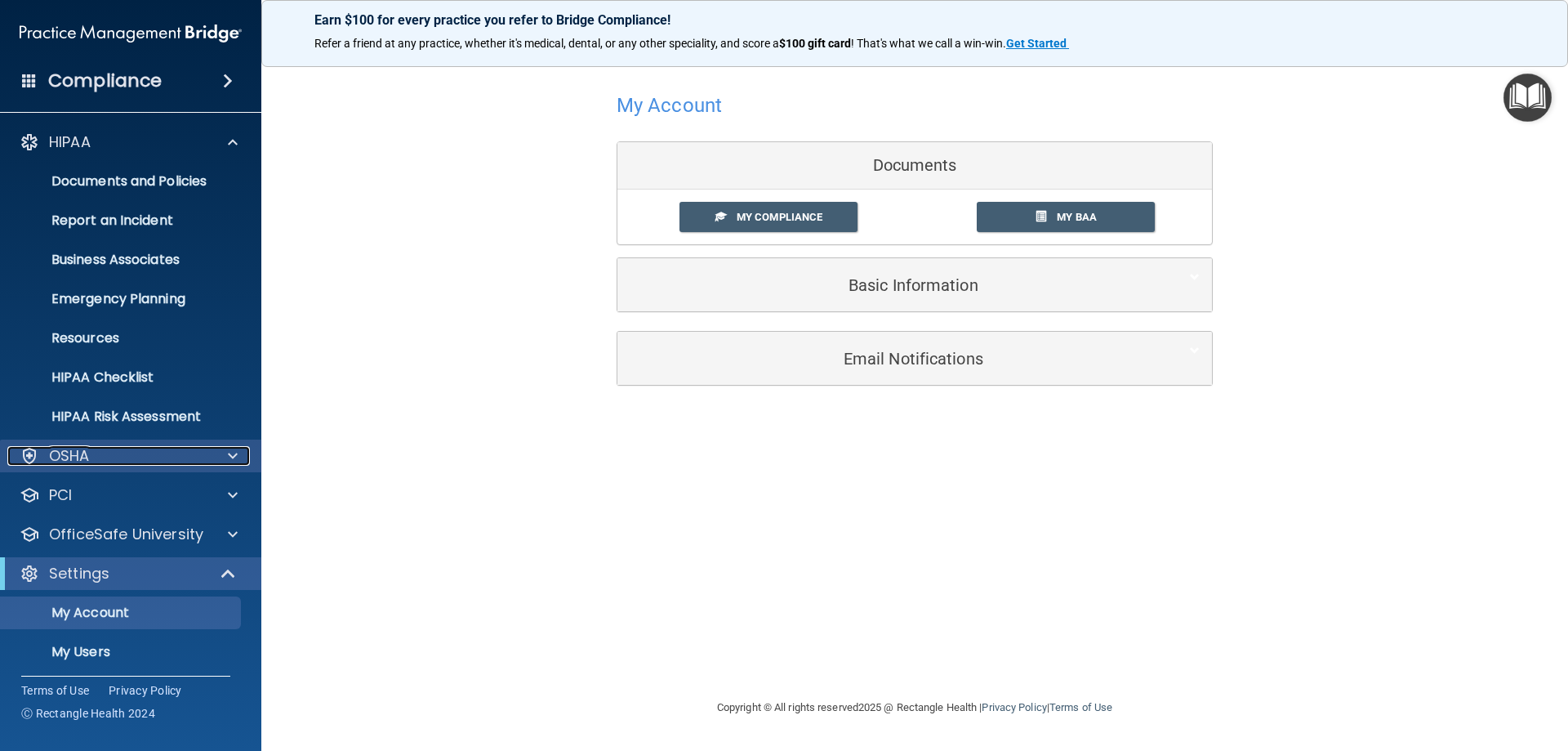
click at [50, 447] on p "OSHA" at bounding box center [70, 456] width 41 height 20
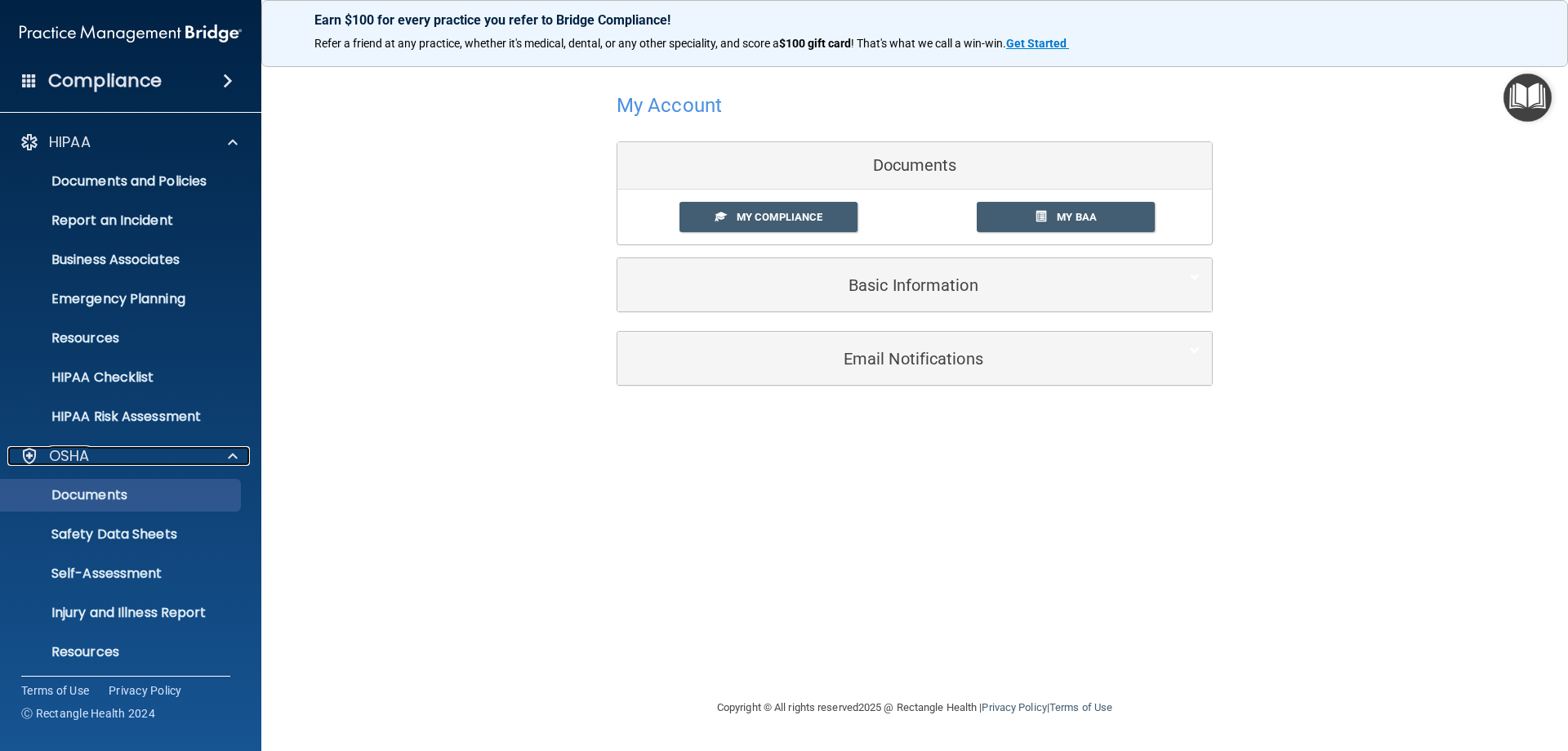
scroll to position [163, 0]
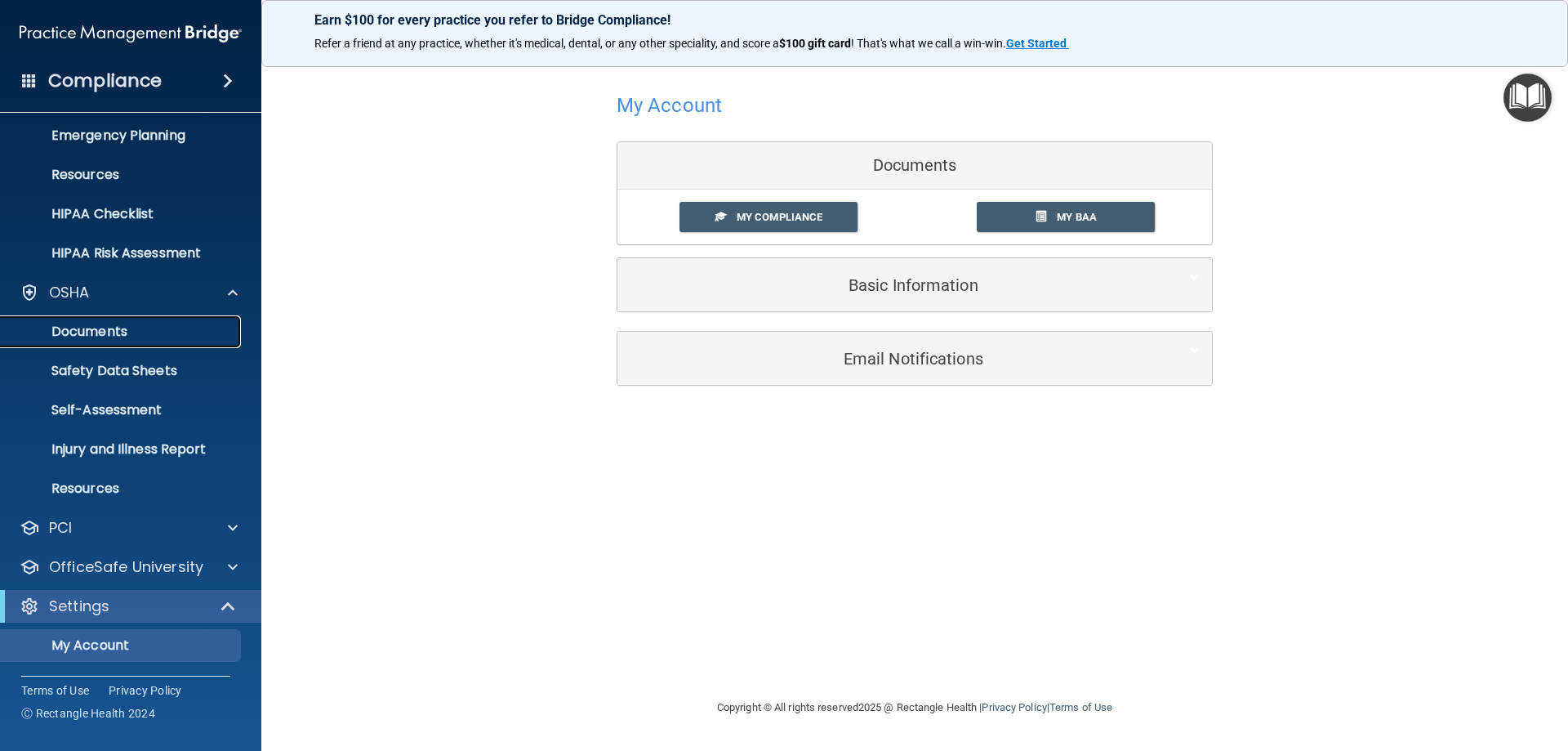
click at [156, 331] on p "Documents" at bounding box center [122, 331] width 223 height 17
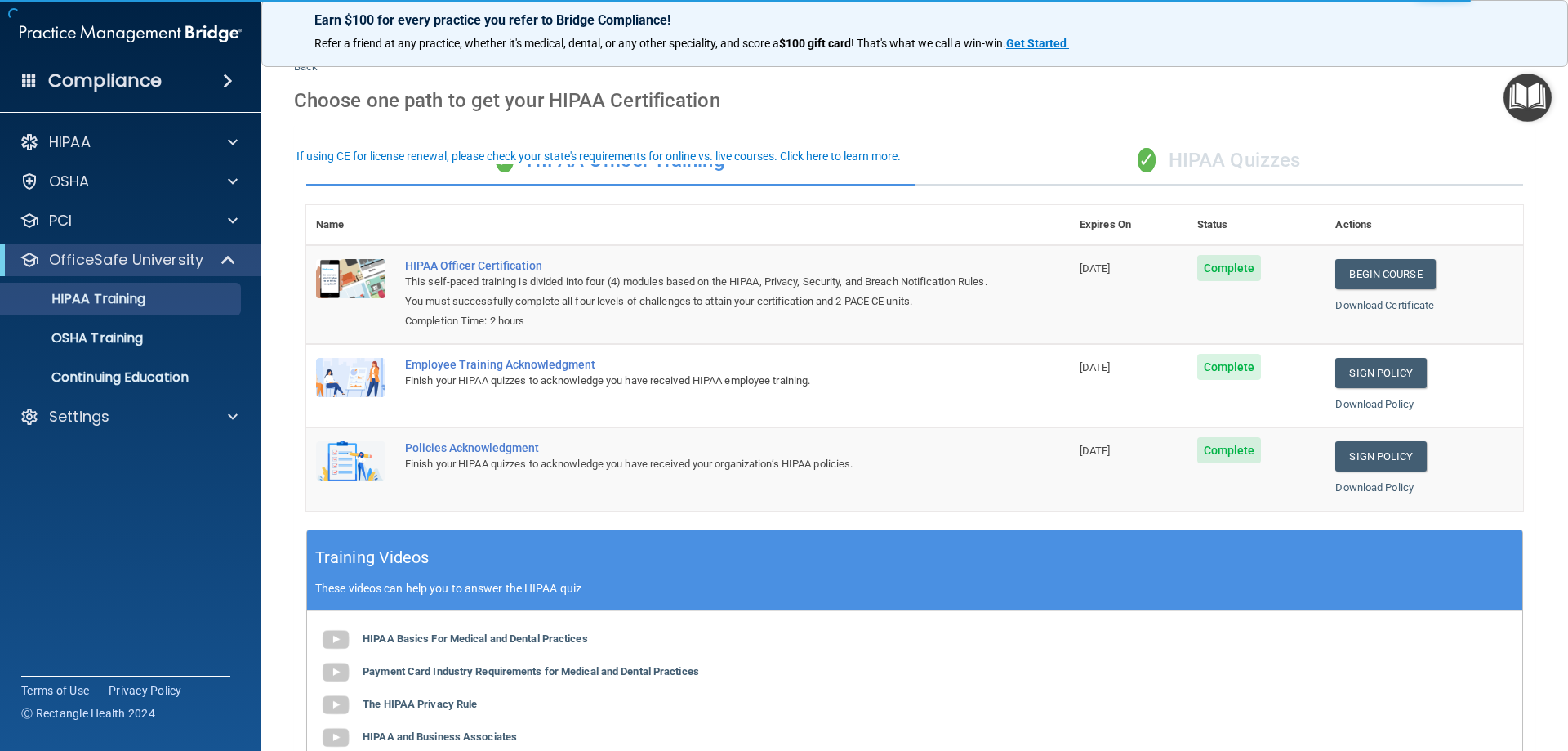
scroll to position [2, 0]
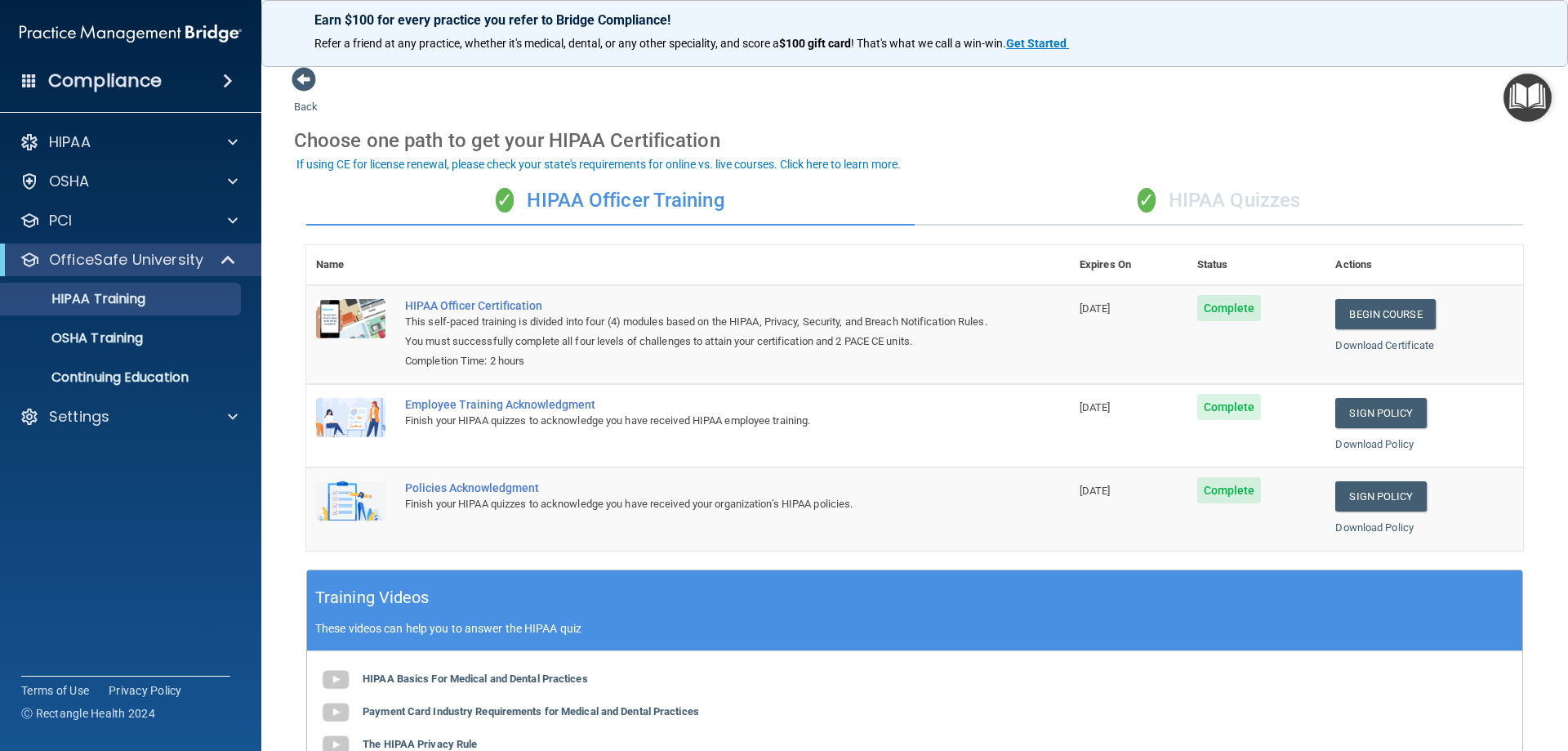
click at [1232, 203] on div "✓ HIPAA Quizzes" at bounding box center [1218, 202] width 608 height 49
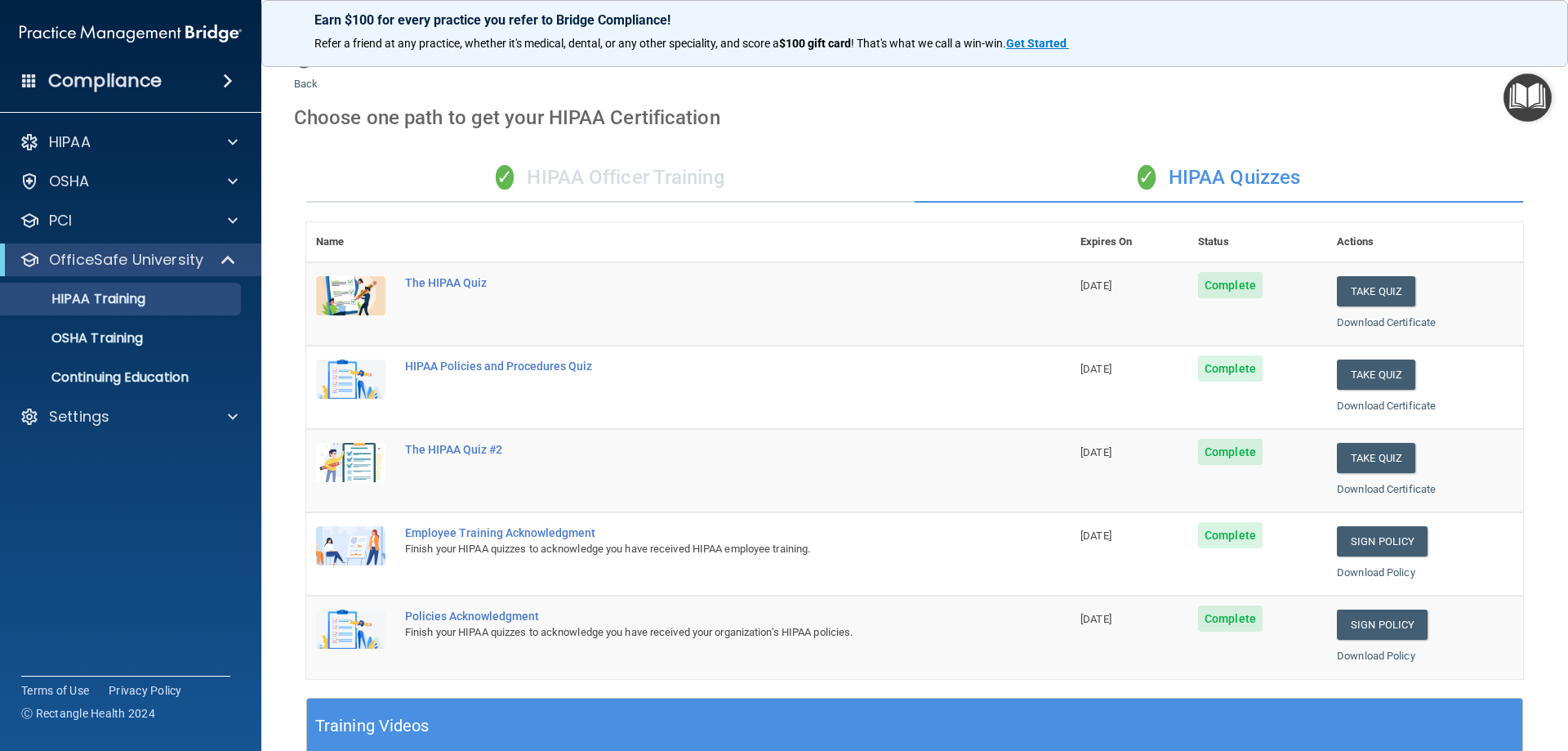
scroll to position [0, 0]
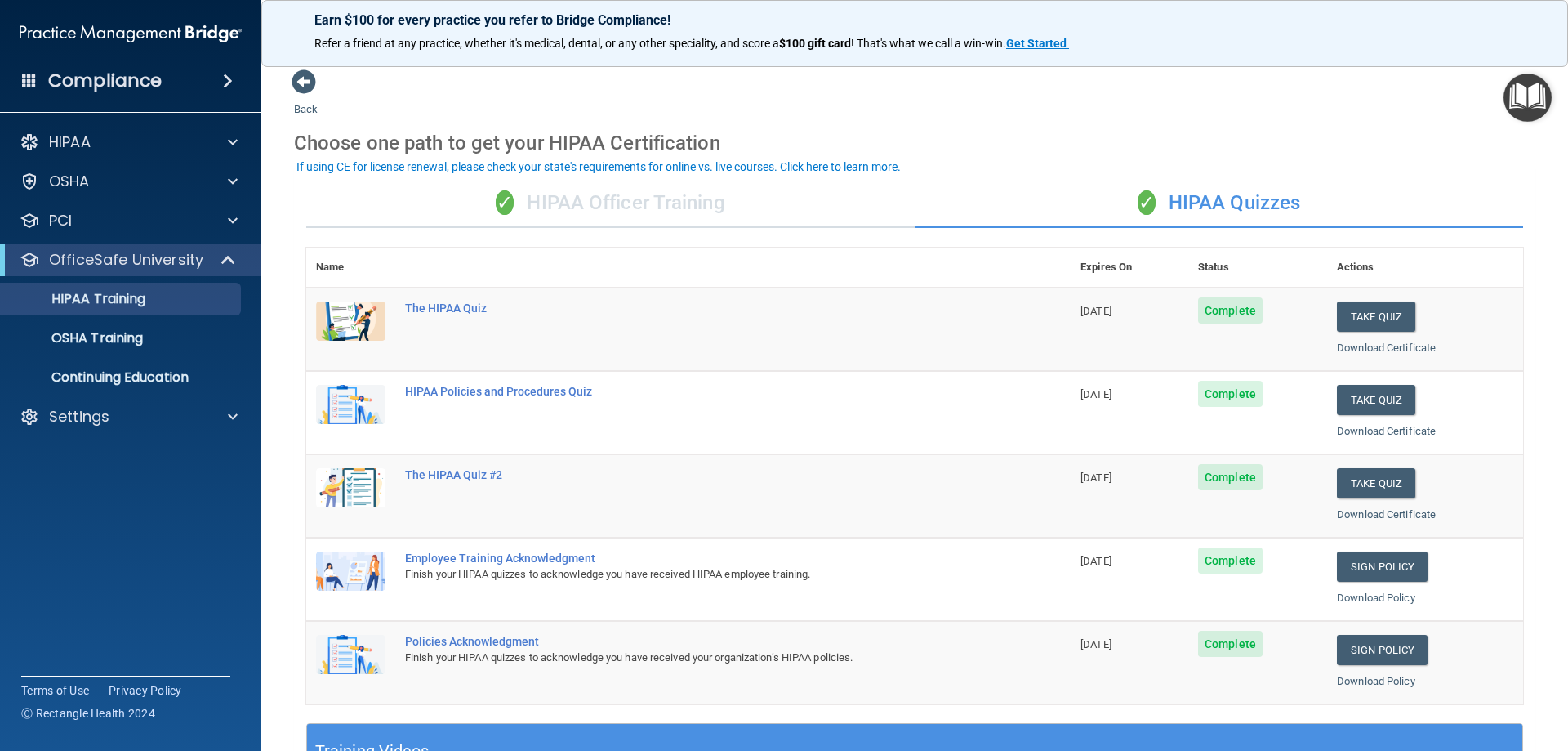
click at [491, 554] on div "Employee Training Acknowledgment" at bounding box center [697, 557] width 585 height 13
click at [352, 563] on img at bounding box center [351, 571] width 70 height 39
click at [535, 556] on div "Employee Training Acknowledgment" at bounding box center [697, 557] width 585 height 13
click at [502, 392] on div "HIPAA Policies and Procedures Quiz" at bounding box center [697, 391] width 585 height 13
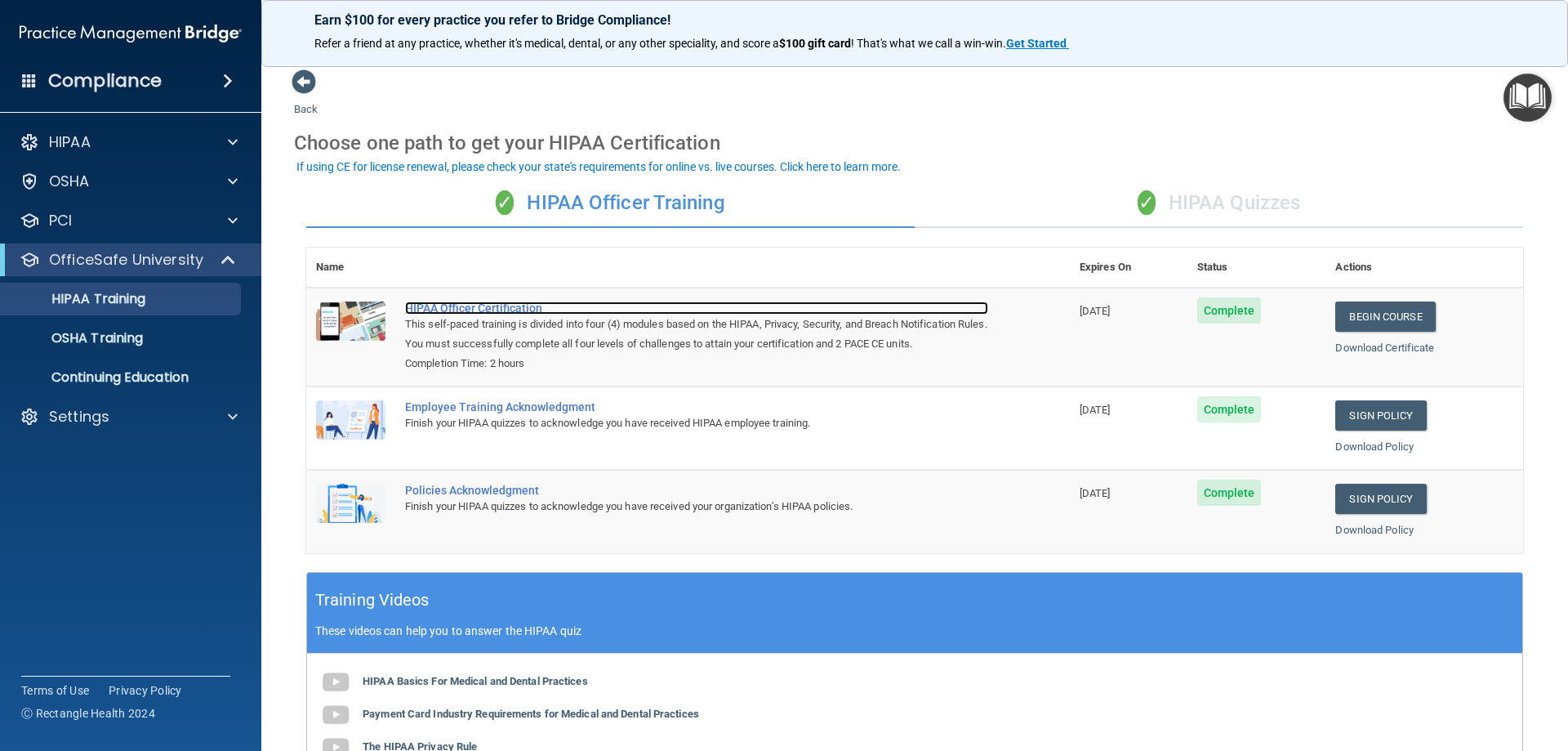
click at [492, 312] on div "HIPAA Officer Certification" at bounding box center [697, 308] width 584 height 13
click at [482, 309] on div "HIPAA Officer Certification" at bounding box center [697, 308] width 584 height 13
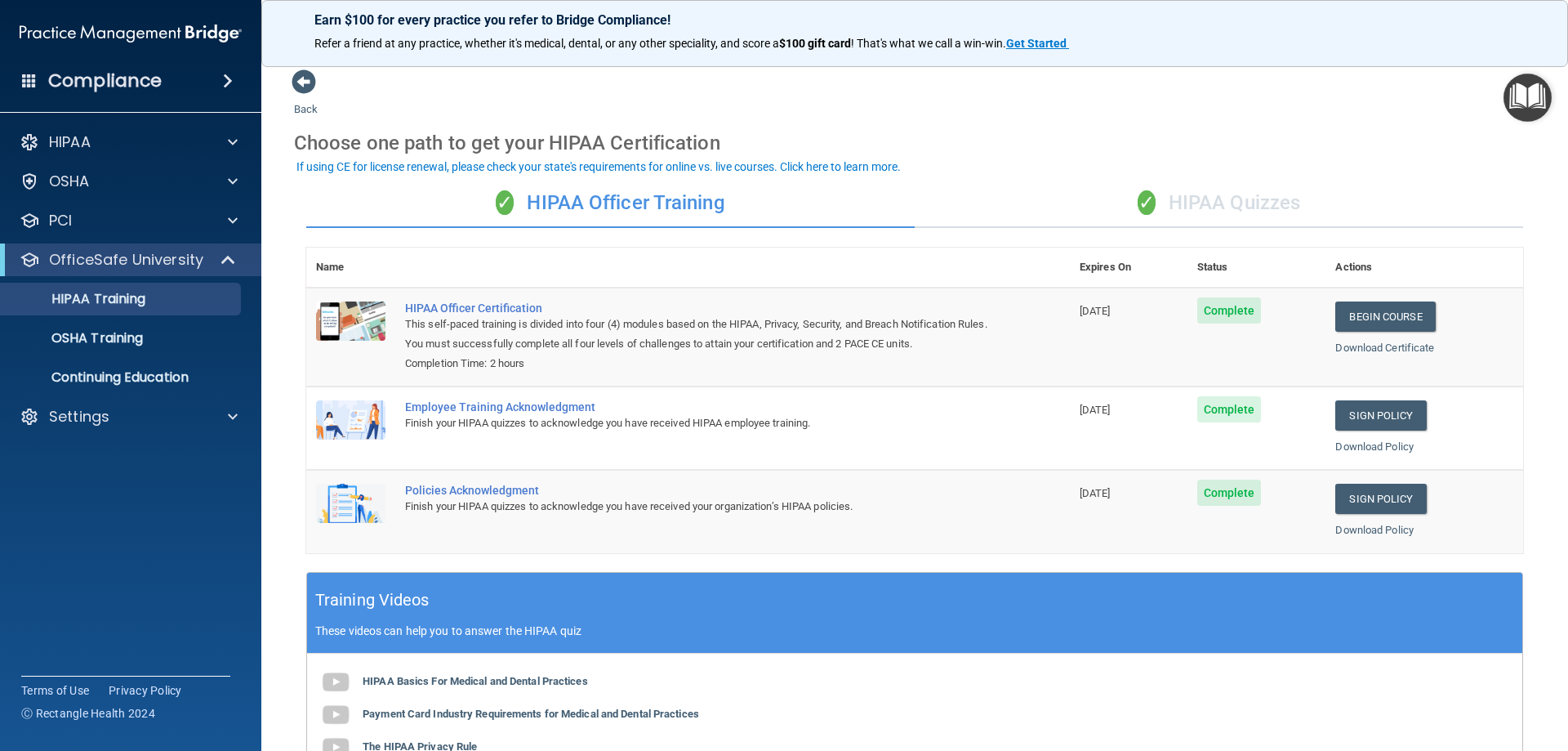
click at [1231, 311] on span "Complete" at bounding box center [1230, 311] width 65 height 27
click at [1190, 200] on div "✓ HIPAA Quizzes" at bounding box center [1218, 203] width 608 height 49
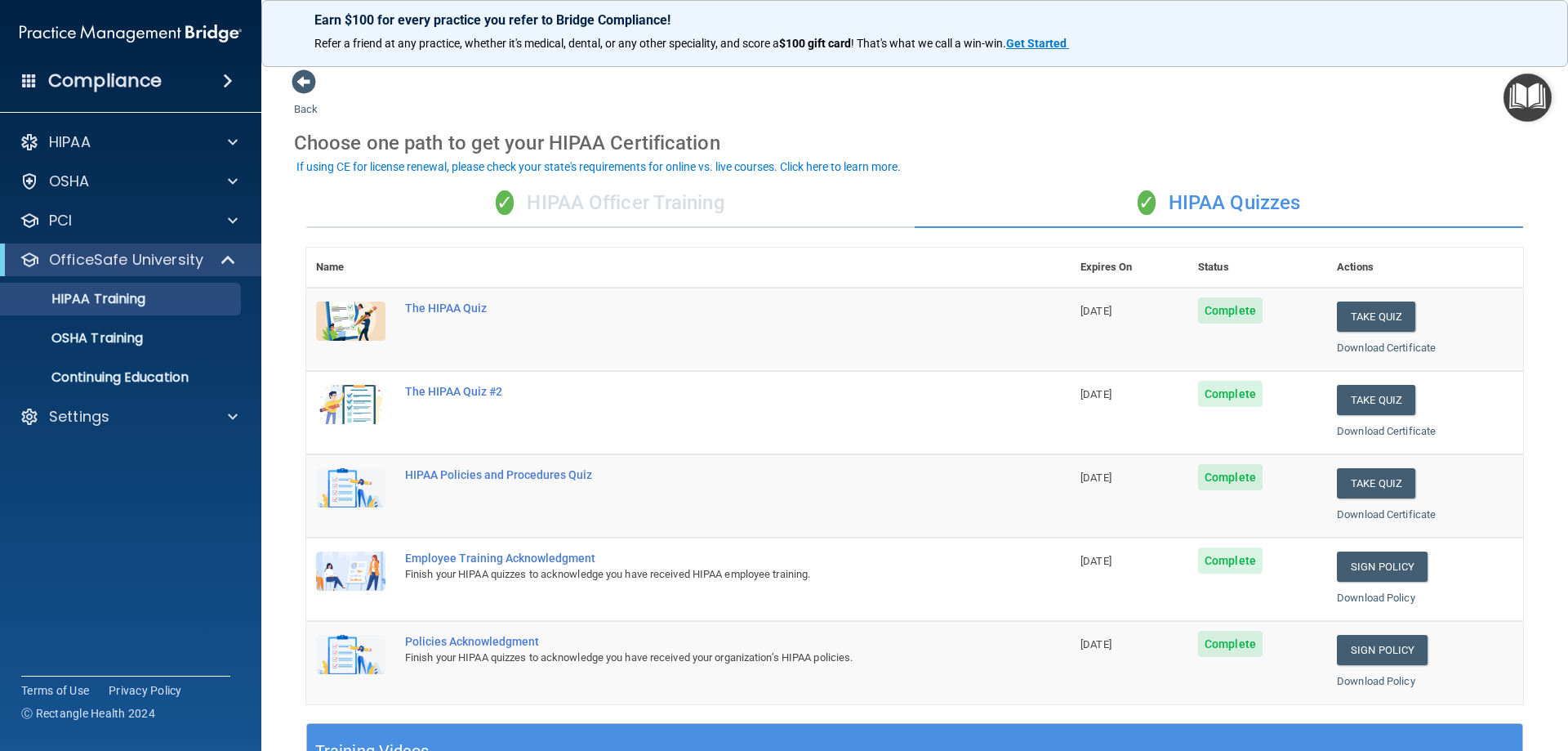
click at [625, 207] on div "✓ HIPAA Officer Training" at bounding box center [610, 203] width 608 height 49
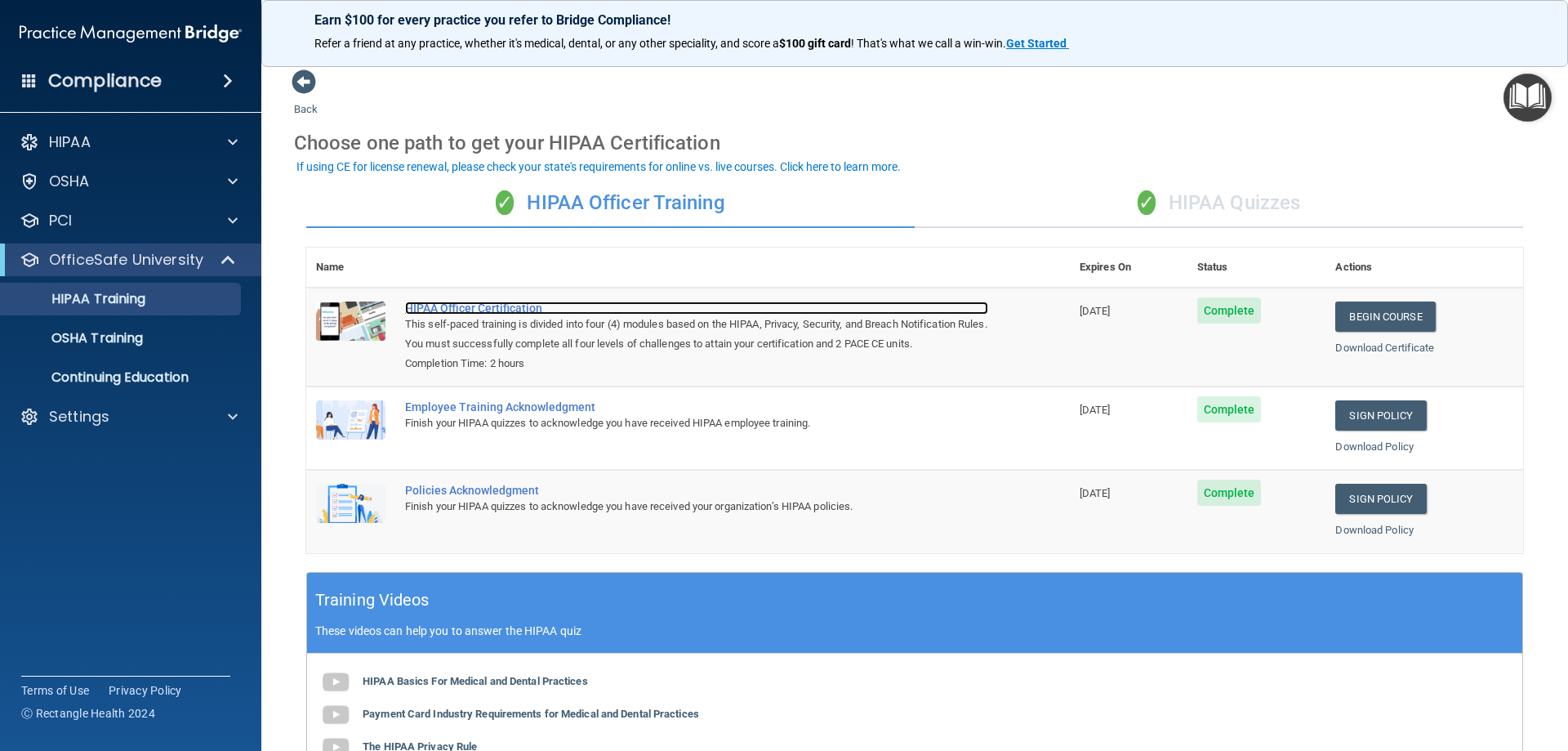
click at [453, 303] on div "HIPAA Officer Certification" at bounding box center [697, 308] width 584 height 13
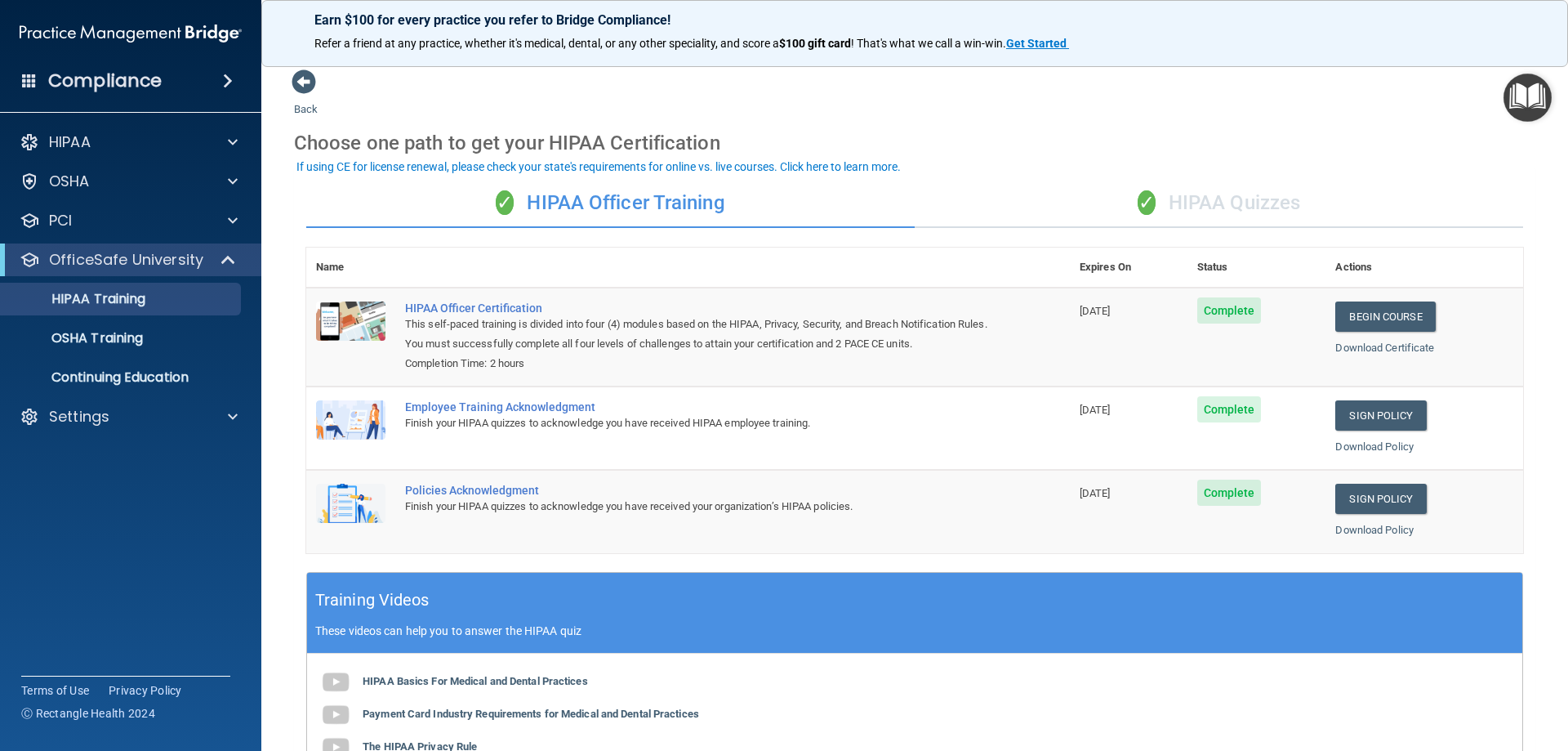
click at [648, 327] on div "This self-paced training is divided into four (4) modules based on the HIPAA, P…" at bounding box center [697, 334] width 584 height 39
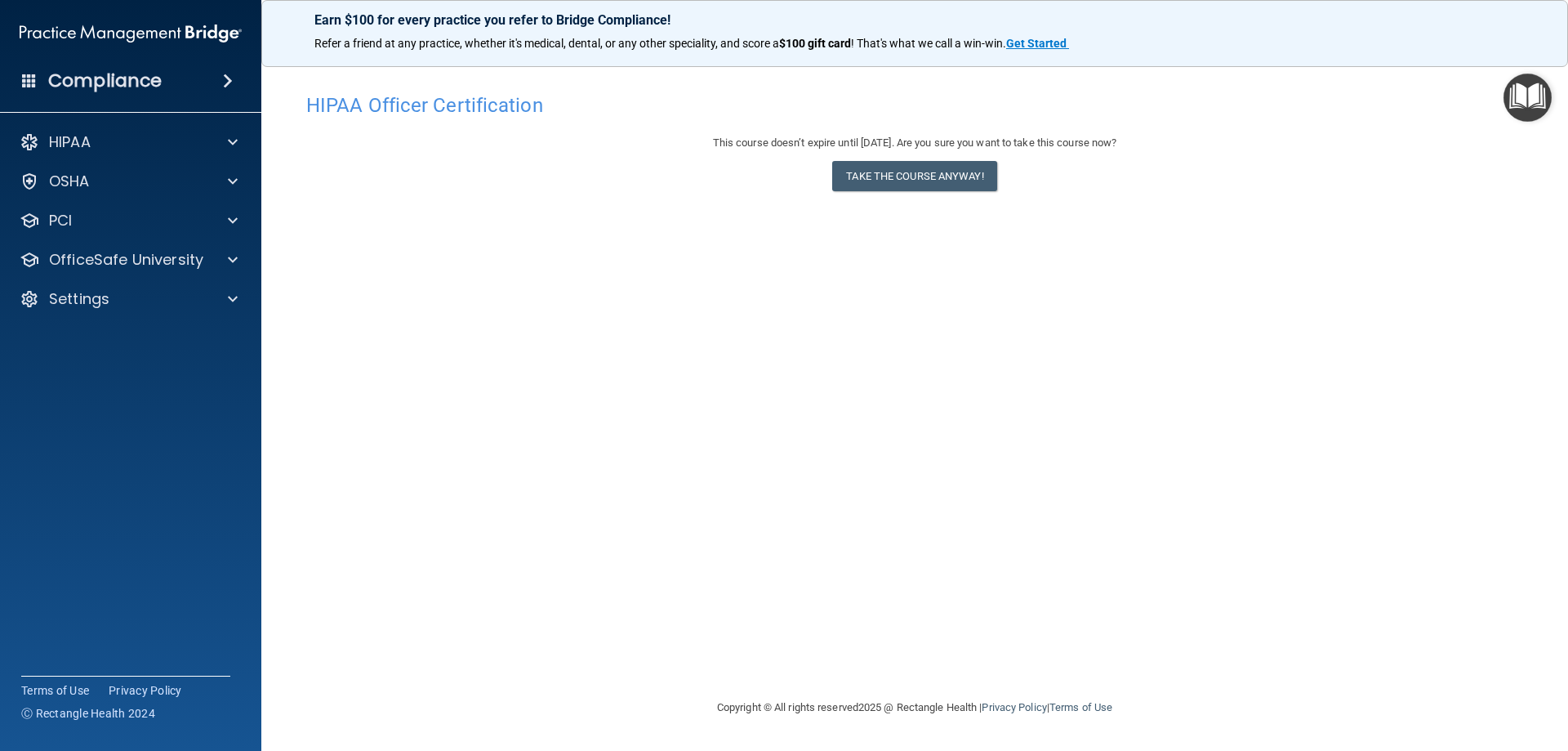
click at [1523, 99] on img "Open Resource Center" at bounding box center [1528, 97] width 48 height 48
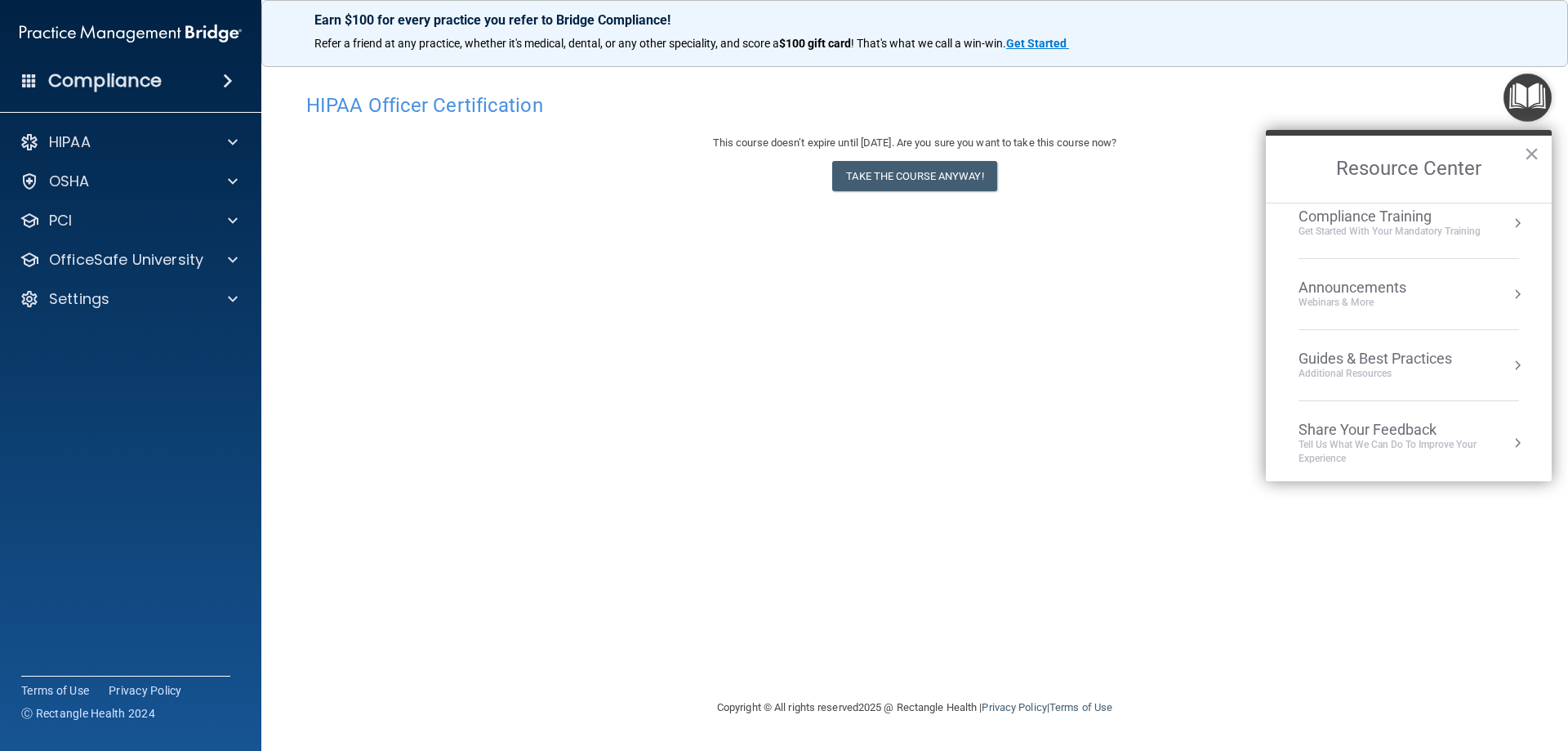
scroll to position [234, 0]
click at [730, 343] on div "HIPAA Officer Certification This course doesn’t expire until 06/27/2026. Are yo…" at bounding box center [915, 391] width 1242 height 613
click at [1529, 158] on button "×" at bounding box center [1533, 153] width 16 height 27
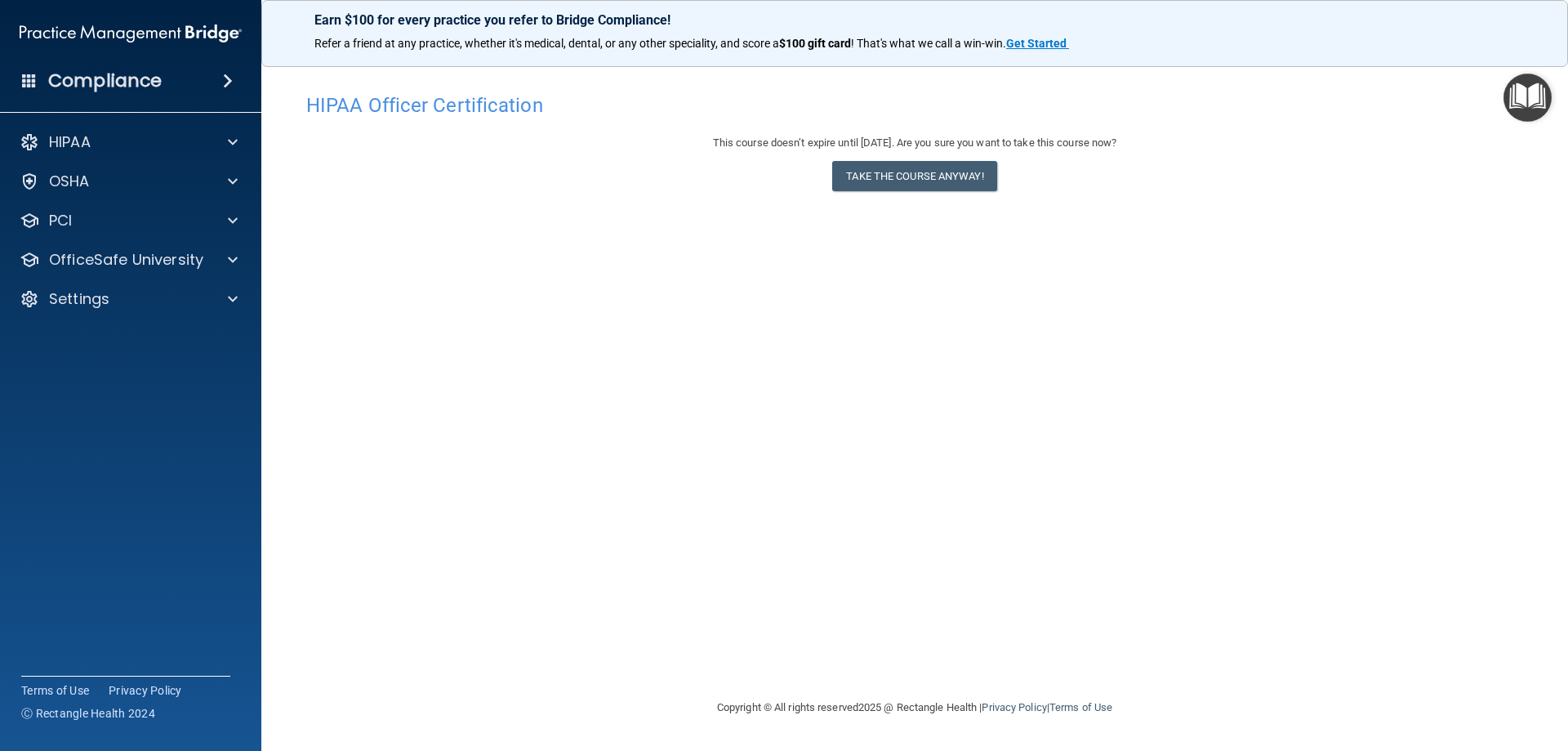
click at [94, 83] on h4 "Compliance" at bounding box center [105, 81] width 114 height 23
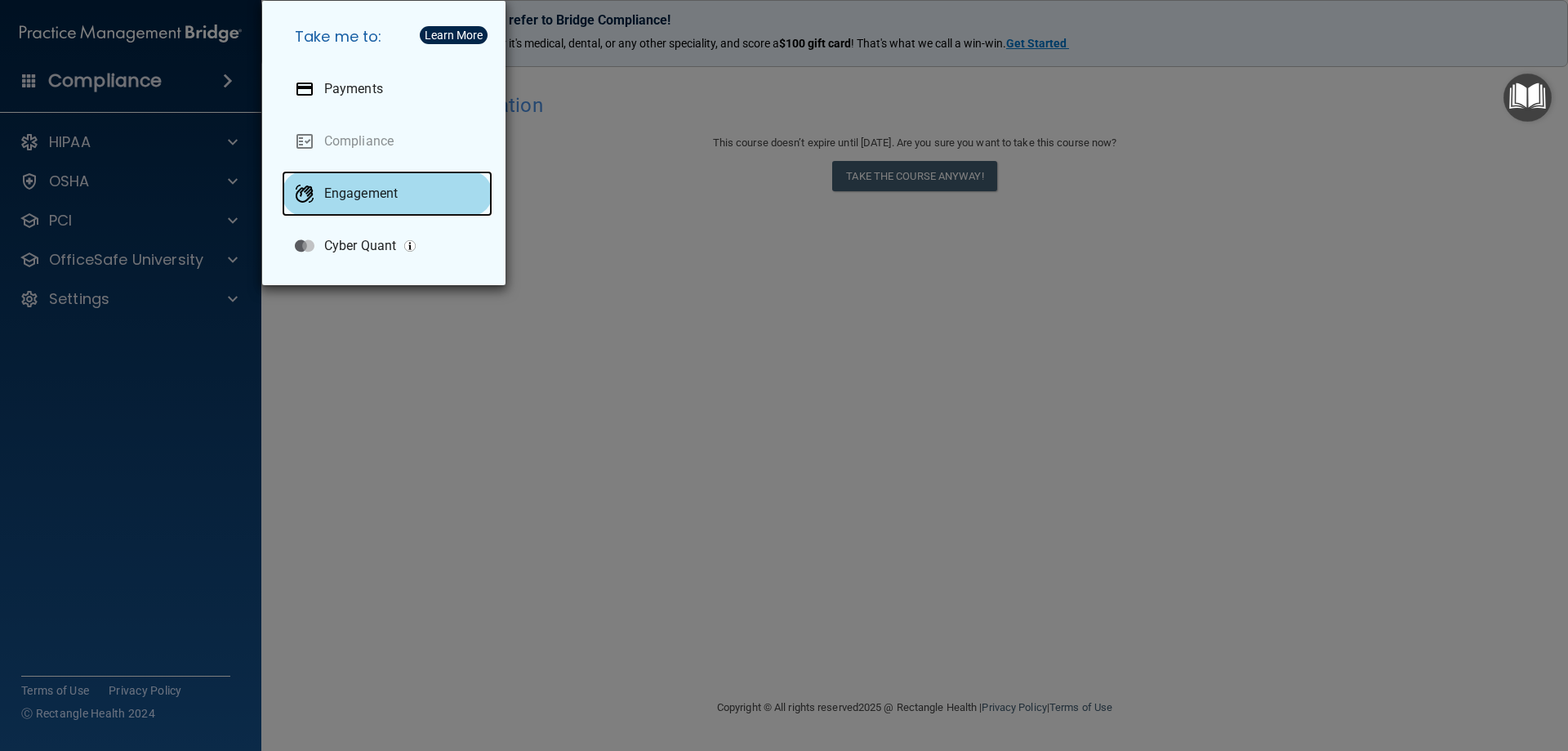
click at [420, 199] on div "Engagement" at bounding box center [387, 194] width 211 height 46
click at [358, 388] on div "Take me to: Payments Compliance Engagement Cyber Quant" at bounding box center [784, 376] width 1568 height 751
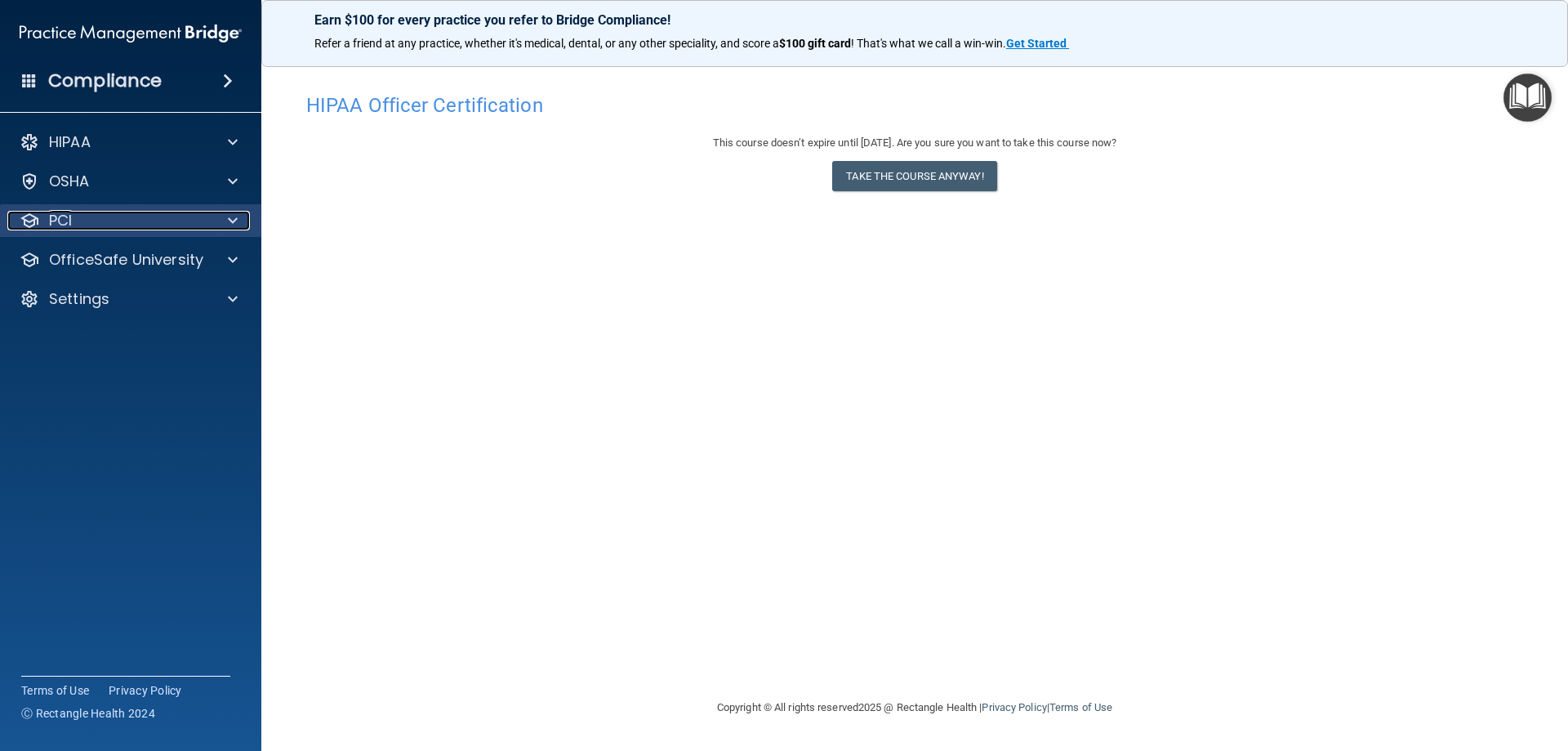
click at [114, 219] on div "PCI" at bounding box center [108, 221] width 202 height 20
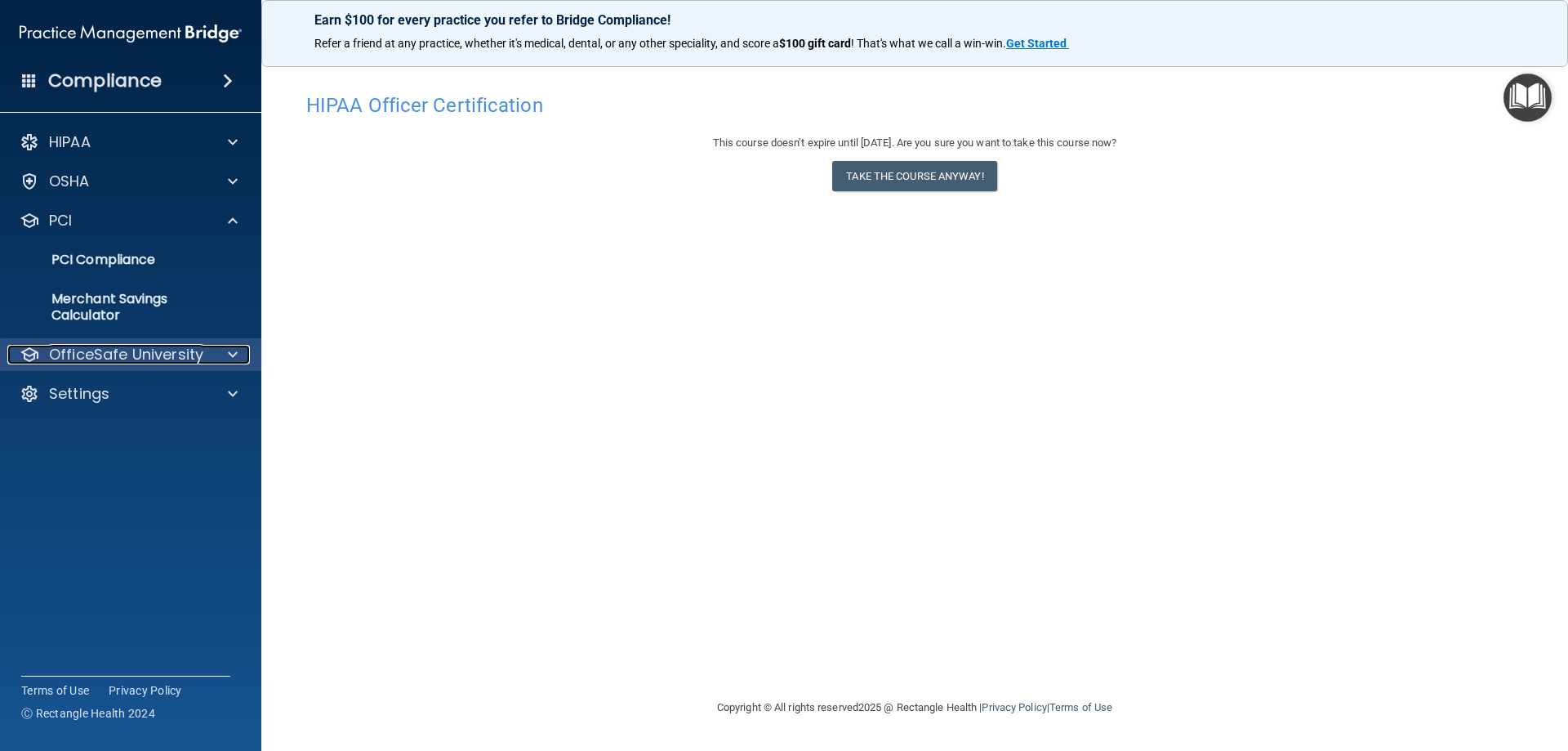
click at [134, 357] on p "OfficeSafe University" at bounding box center [126, 355] width 154 height 20
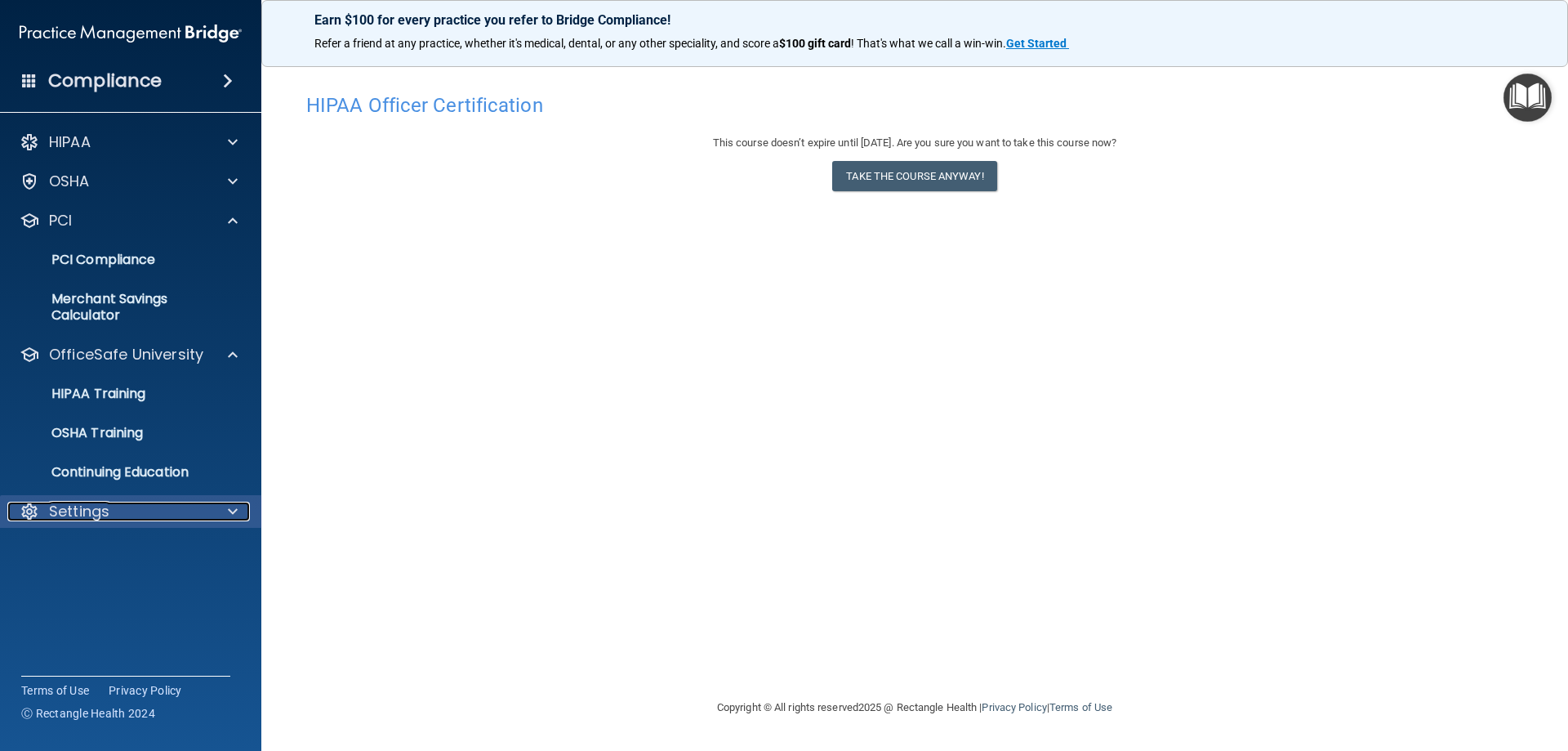
click at [119, 511] on div "Settings" at bounding box center [108, 512] width 202 height 20
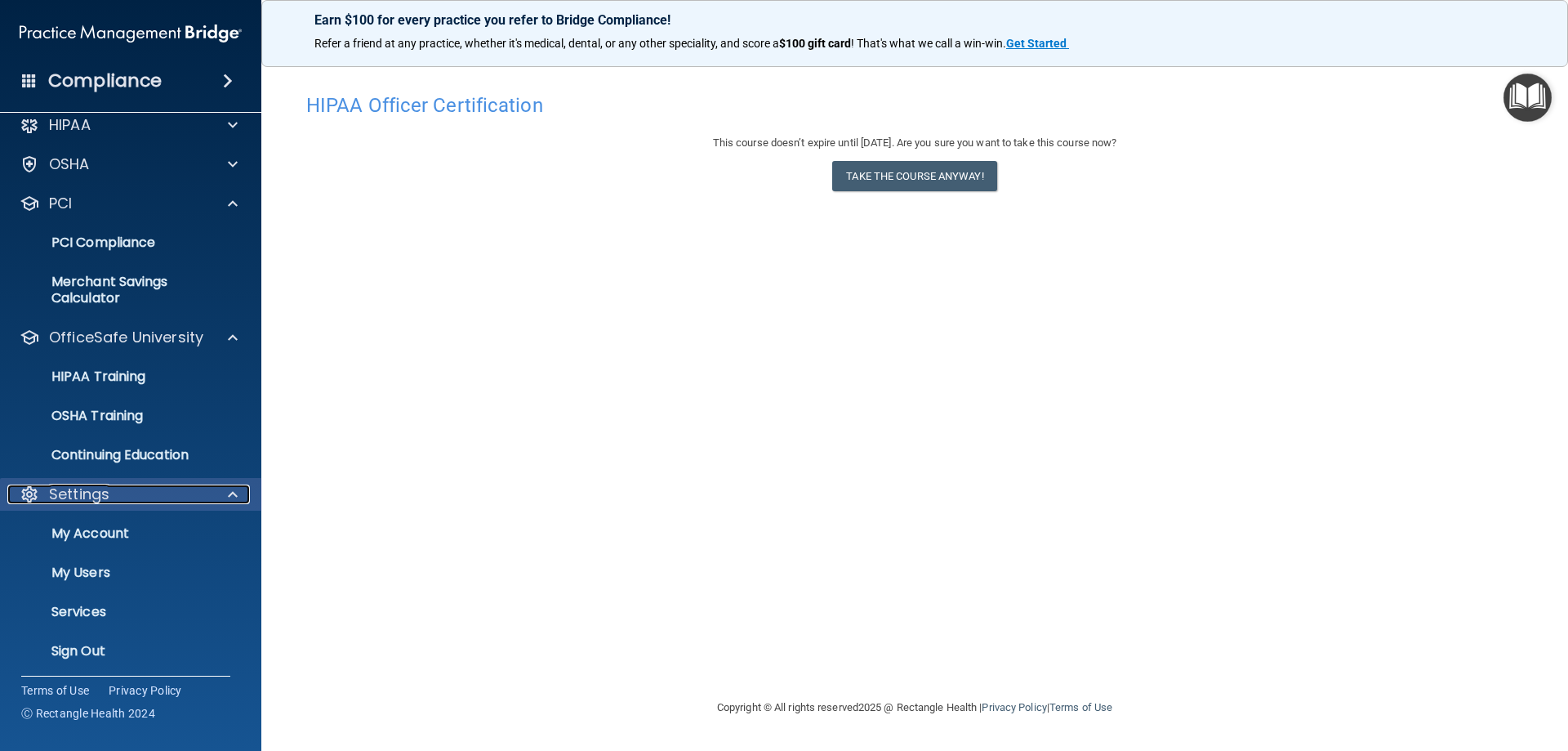
scroll to position [22, 0]
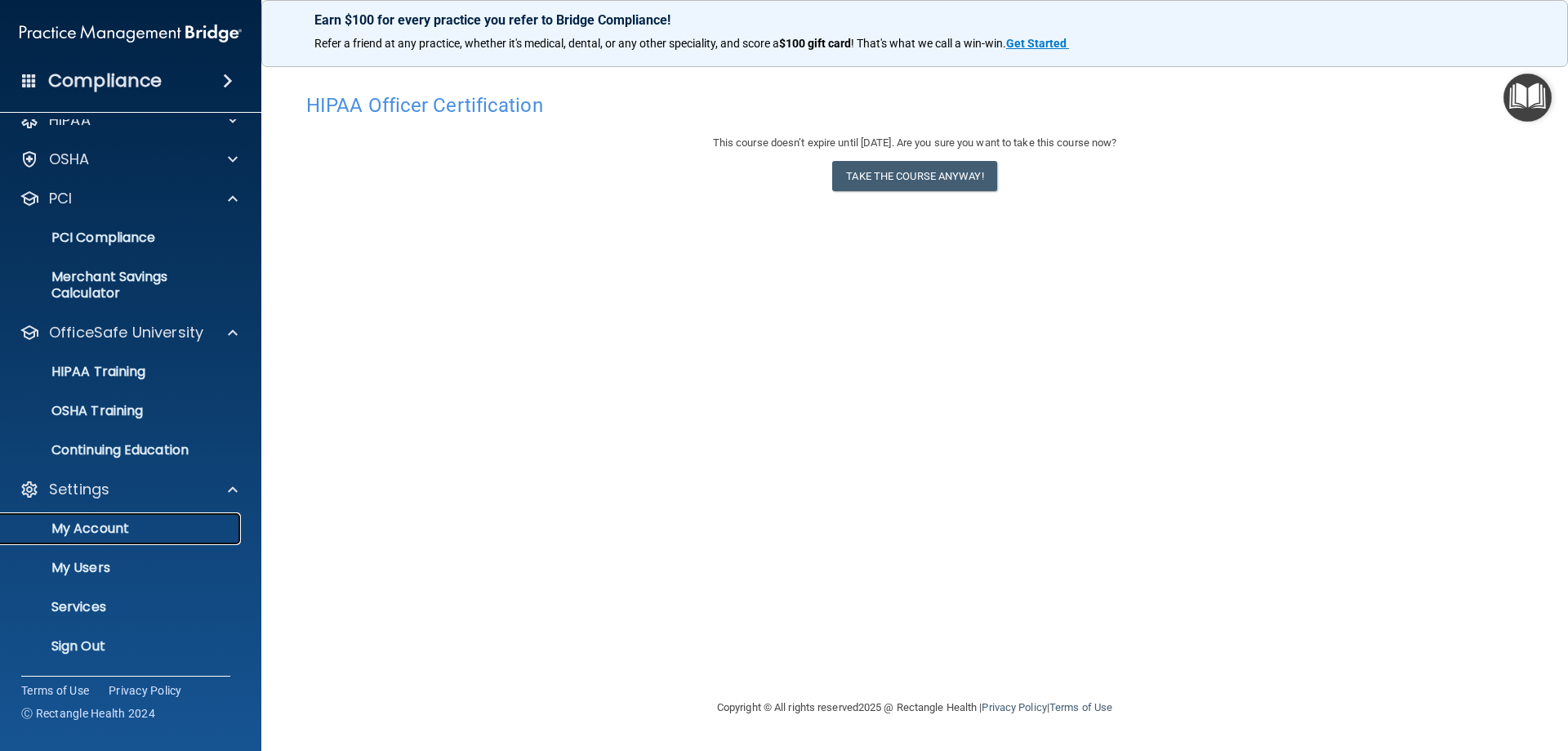
click at [92, 537] on p "My Account" at bounding box center [122, 529] width 223 height 17
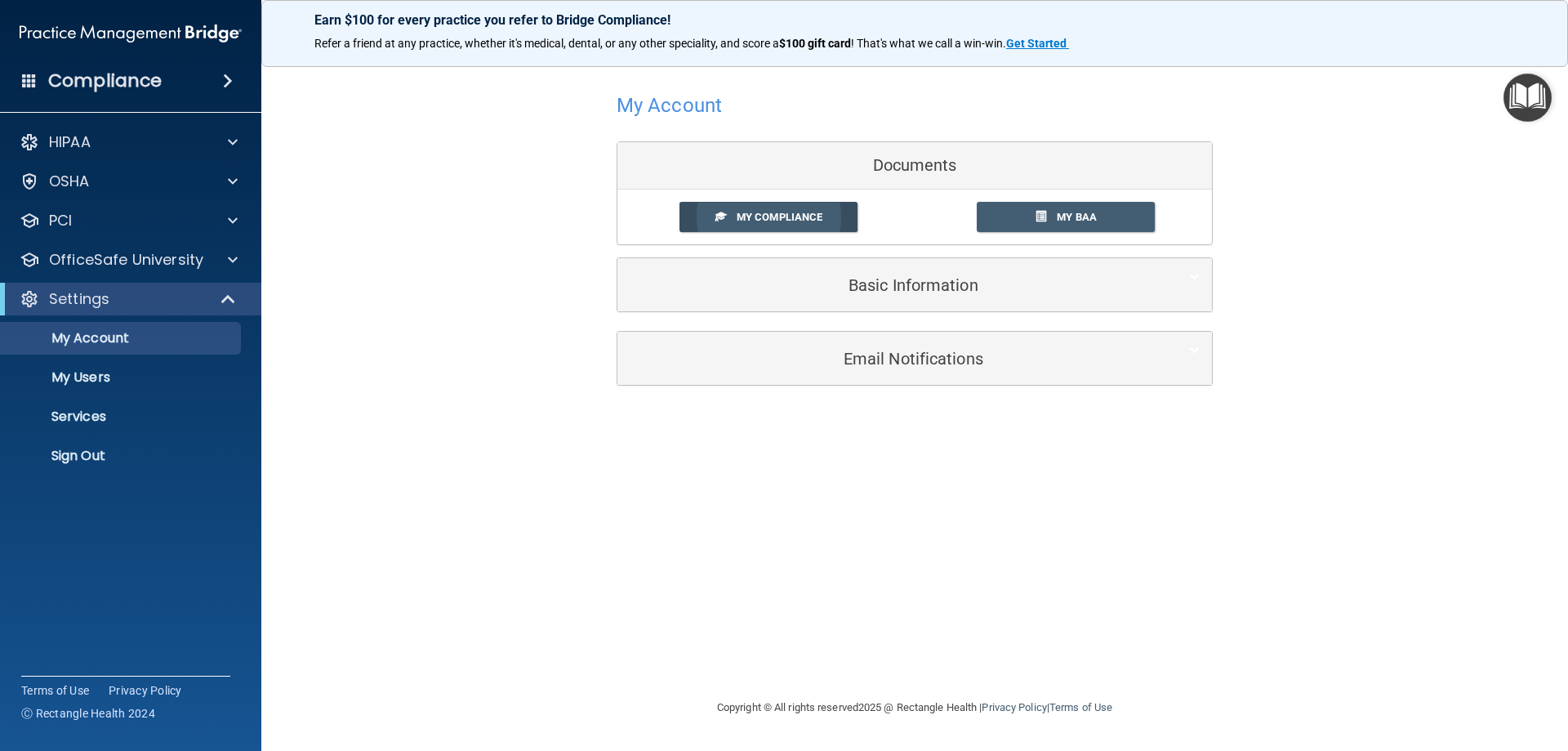
click at [803, 220] on span "My Compliance" at bounding box center [779, 217] width 85 height 12
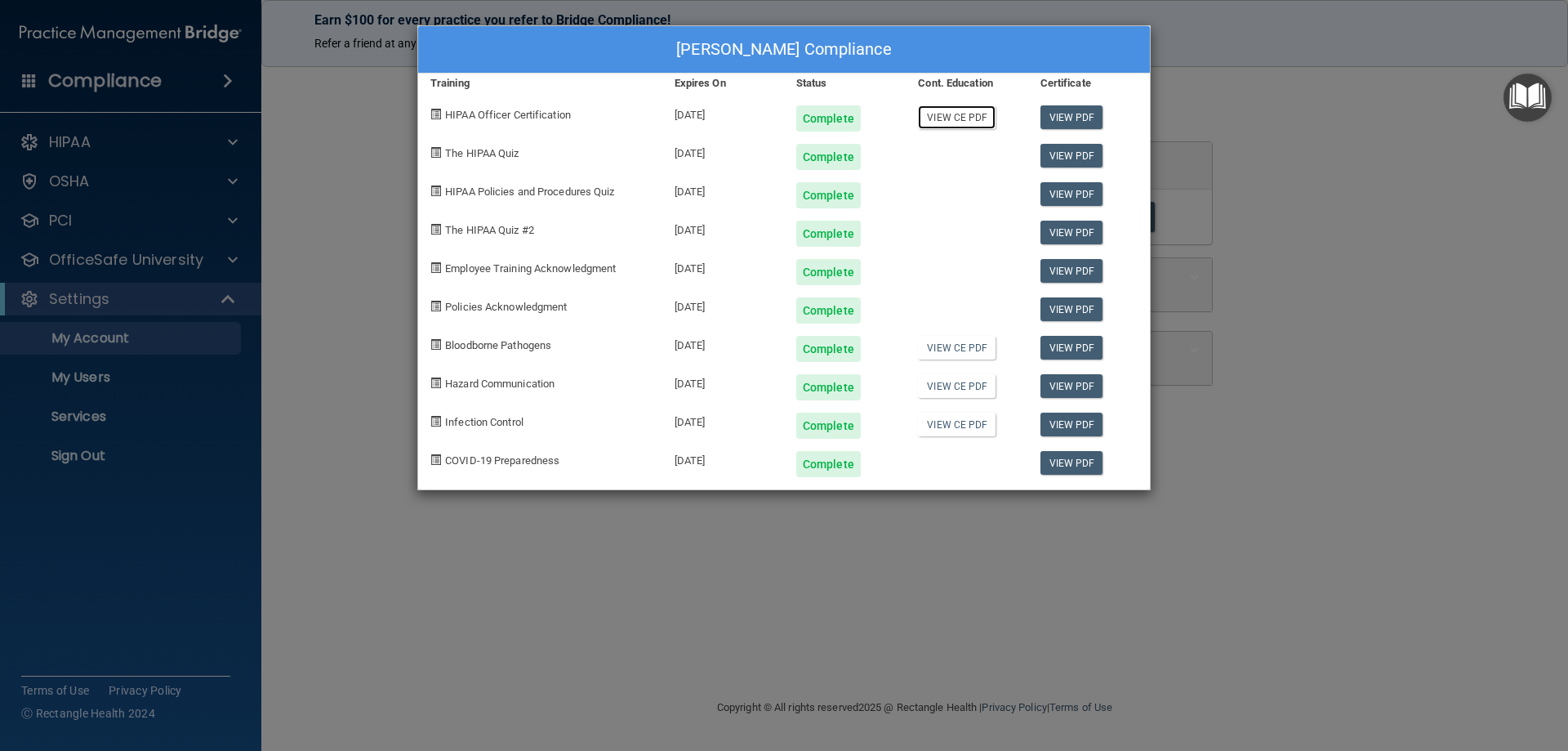
click at [943, 119] on link "View CE PDF" at bounding box center [957, 117] width 78 height 24
